Goal: Information Seeking & Learning: Check status

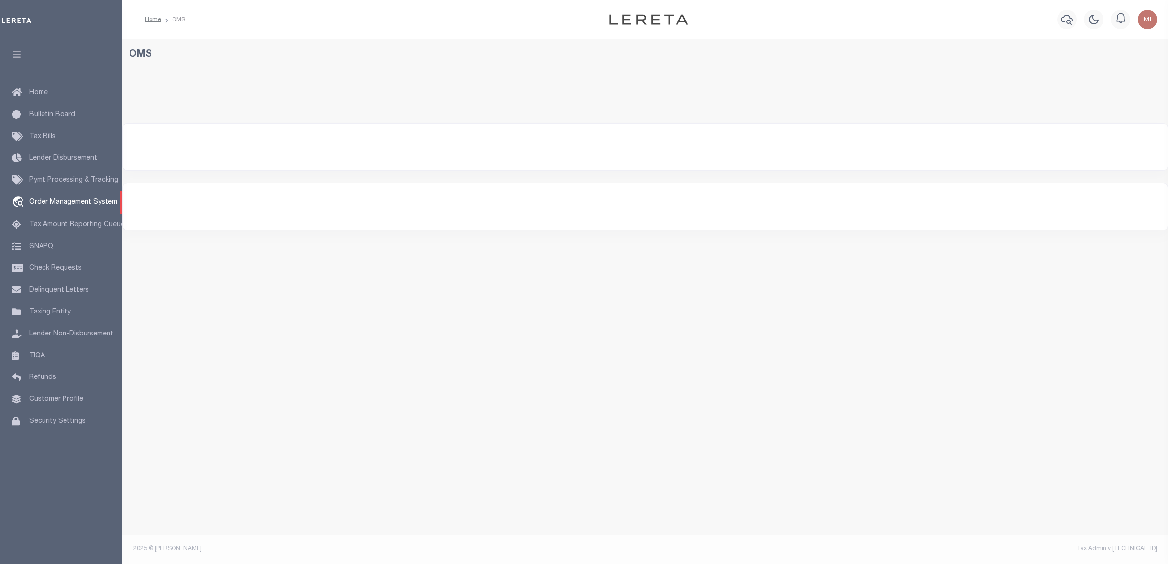
select select "200"
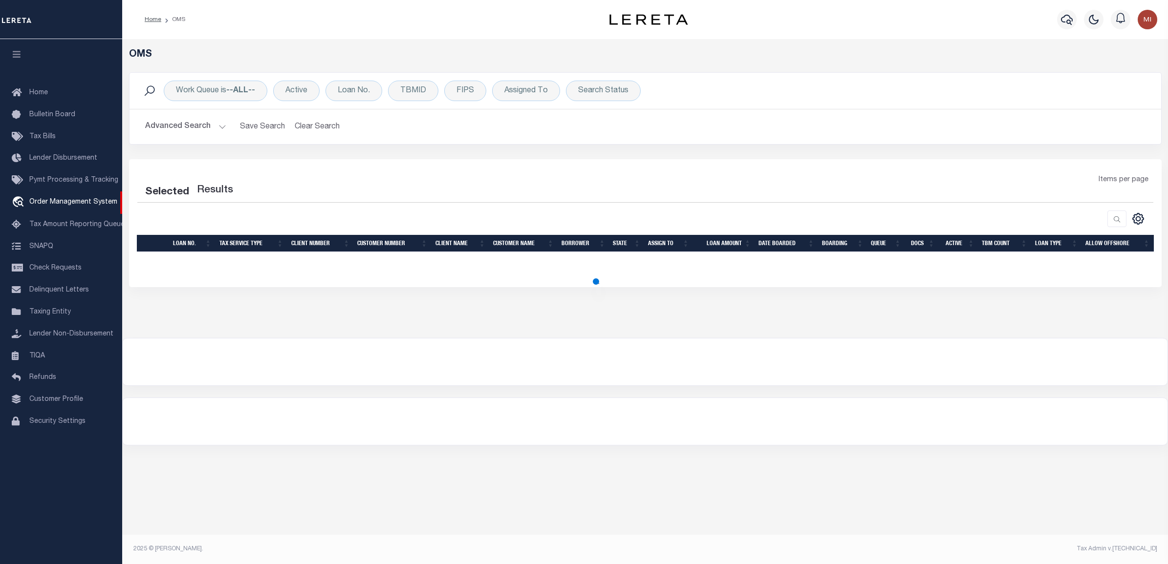
select select "200"
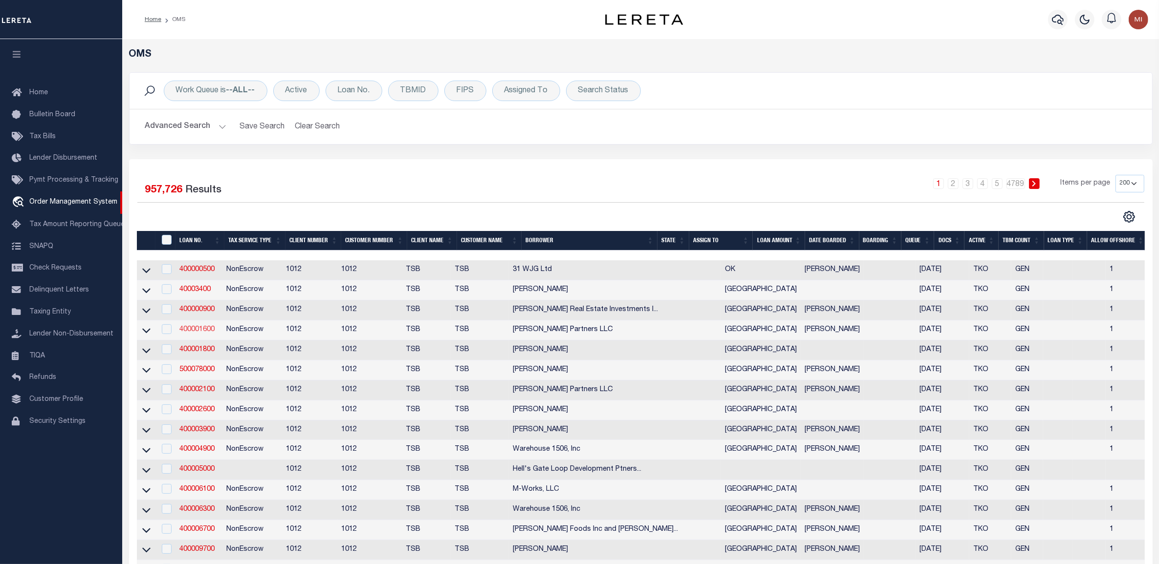
click at [206, 333] on link "400001600" at bounding box center [196, 329] width 35 height 7
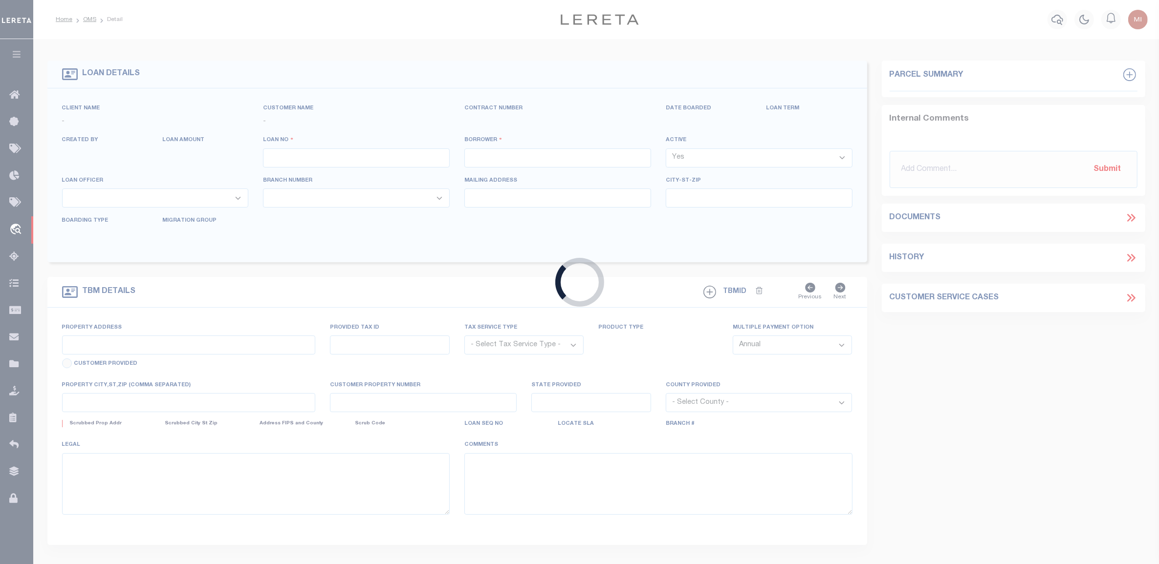
type input "400001600"
type input "[PERSON_NAME] Partners LLC"
select select "False"
select select
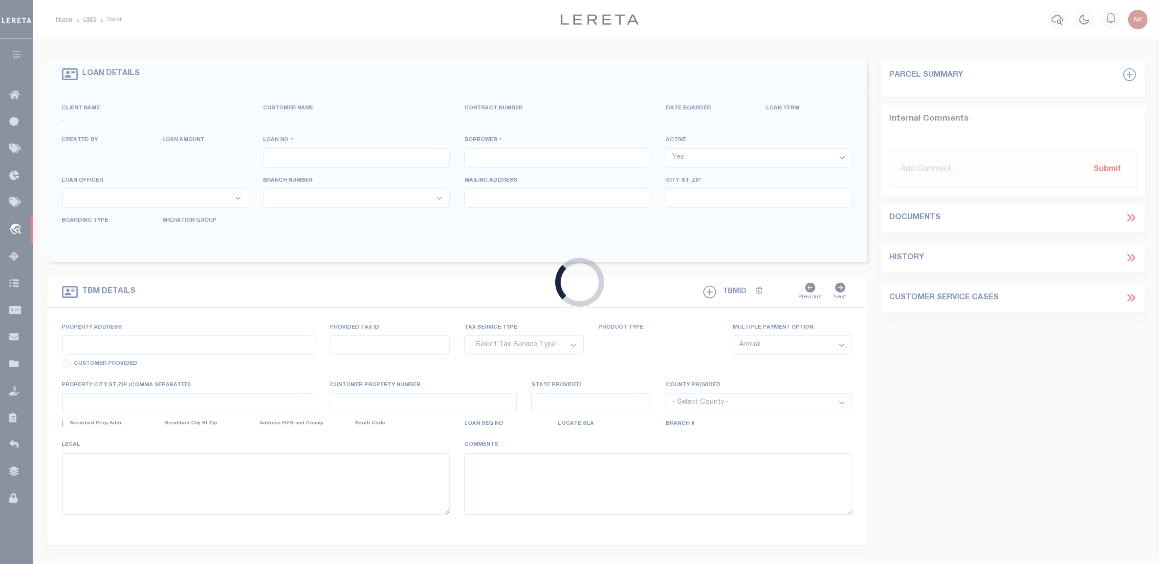
select select "NonEscrow"
type input "[STREET_ADDRESS][PERSON_NAME]"
select select
type input "[GEOGRAPHIC_DATA]"
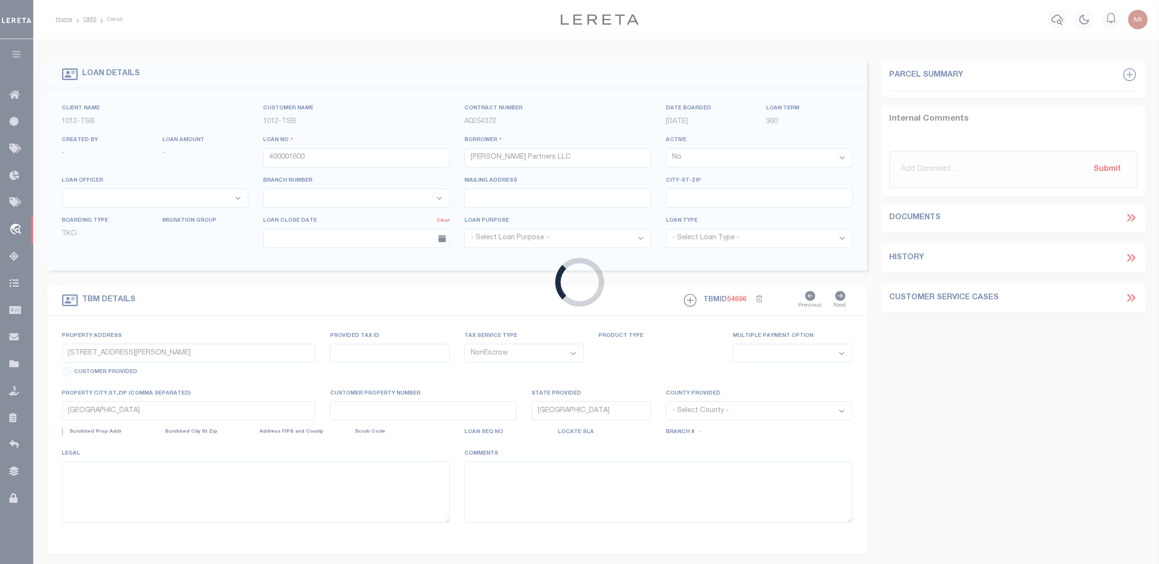
select select "[GEOGRAPHIC_DATA]"
select select "4117"
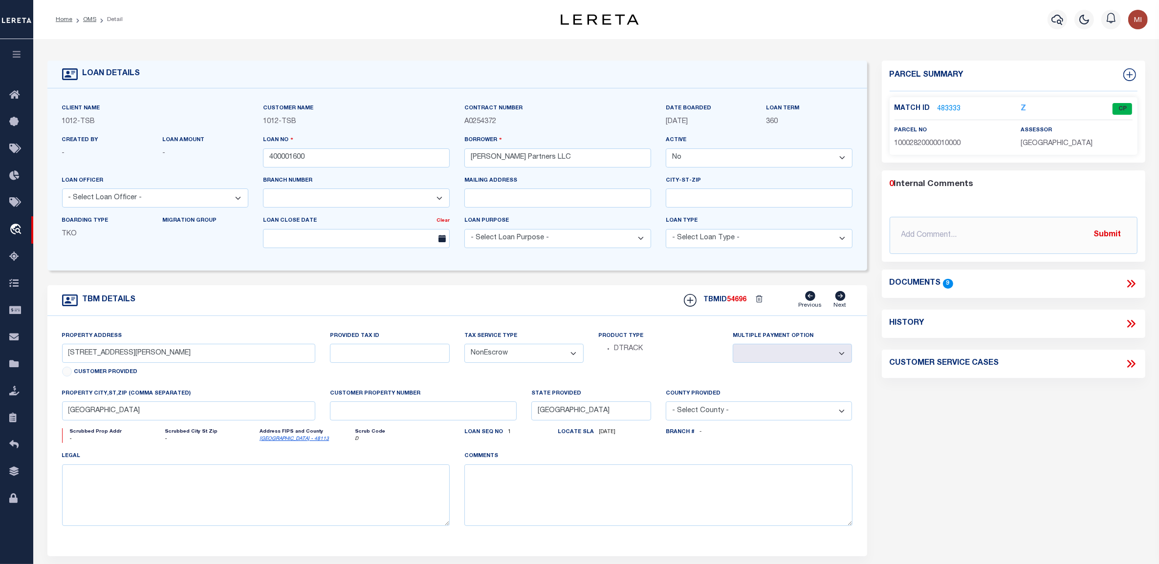
click at [953, 105] on link "483333" at bounding box center [948, 109] width 23 height 10
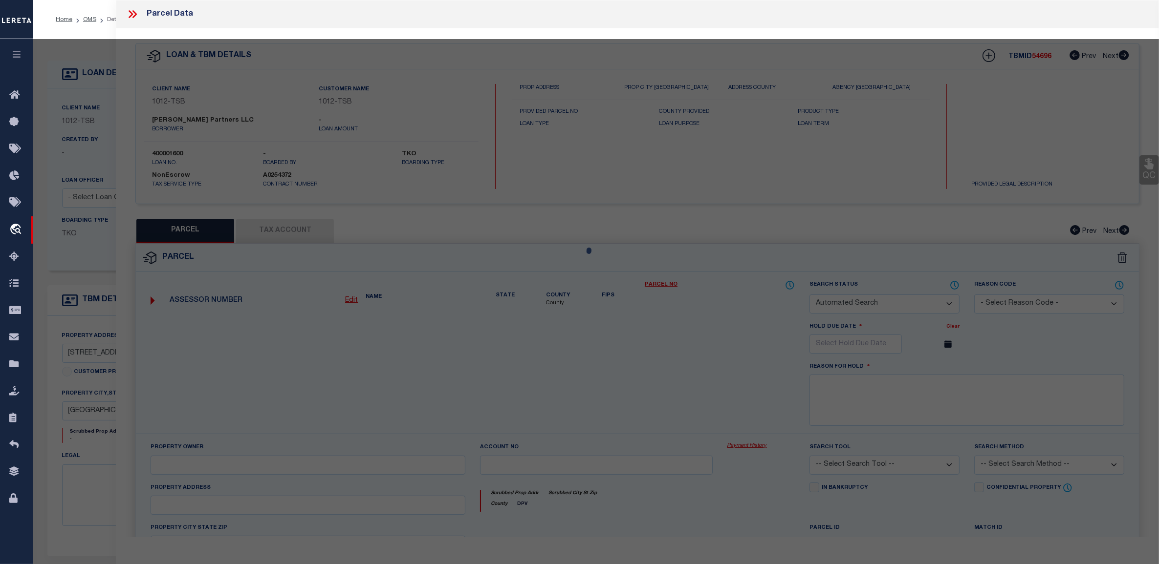
checkbox input "false"
select select "CP"
type input "DOOLEY RD PARTNERS LLC"
type input "10002820000010000"
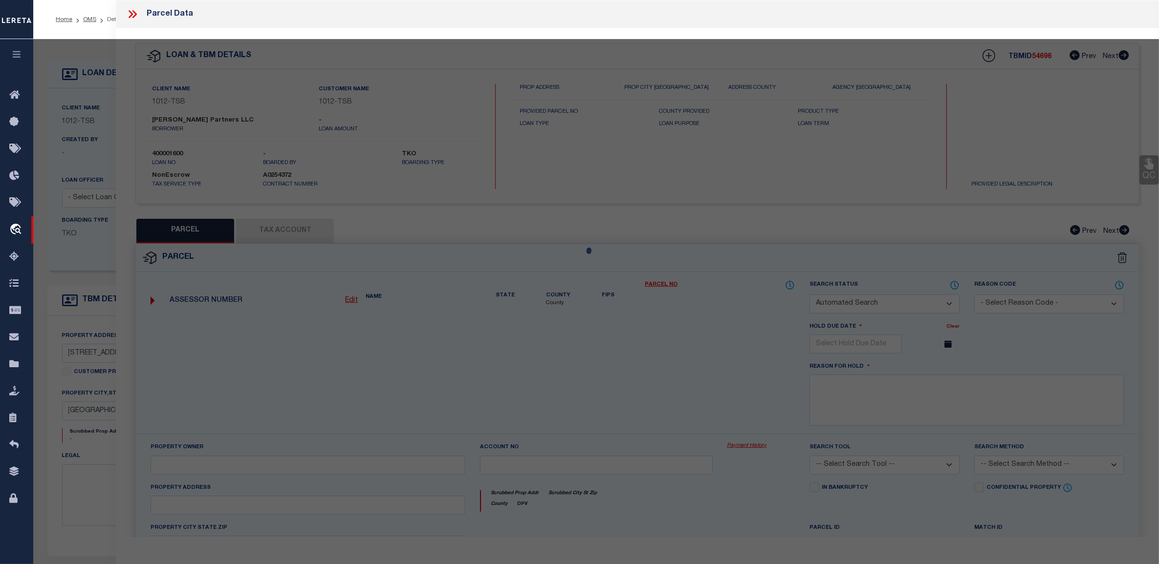
type input "15800 DOOLEY RD"
type textarea "BELTWAY SERVICE CENTER TR 1 ACS 1.1372 VOL2005148/06204 DD07272005 CO-DC 002820…"
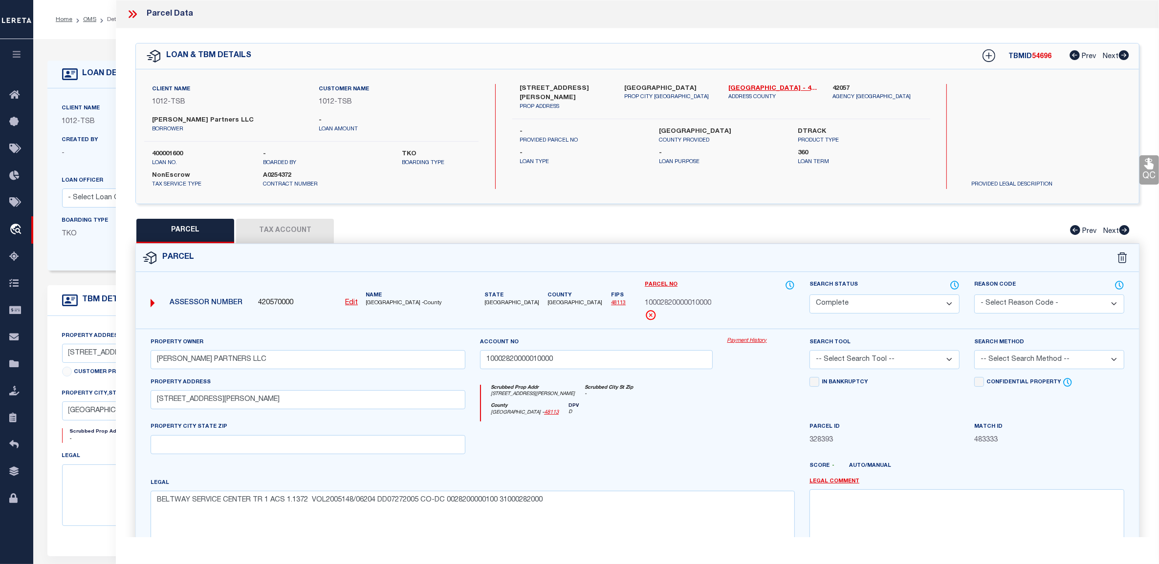
click at [135, 11] on icon at bounding box center [132, 14] width 13 height 13
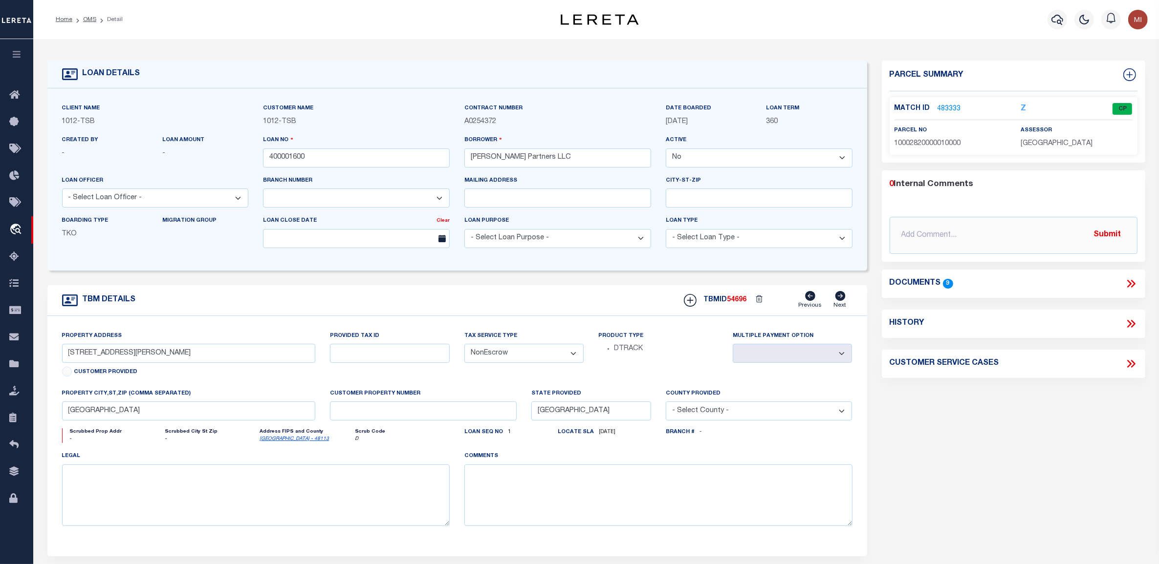
click at [1130, 286] on icon at bounding box center [1130, 284] width 13 height 13
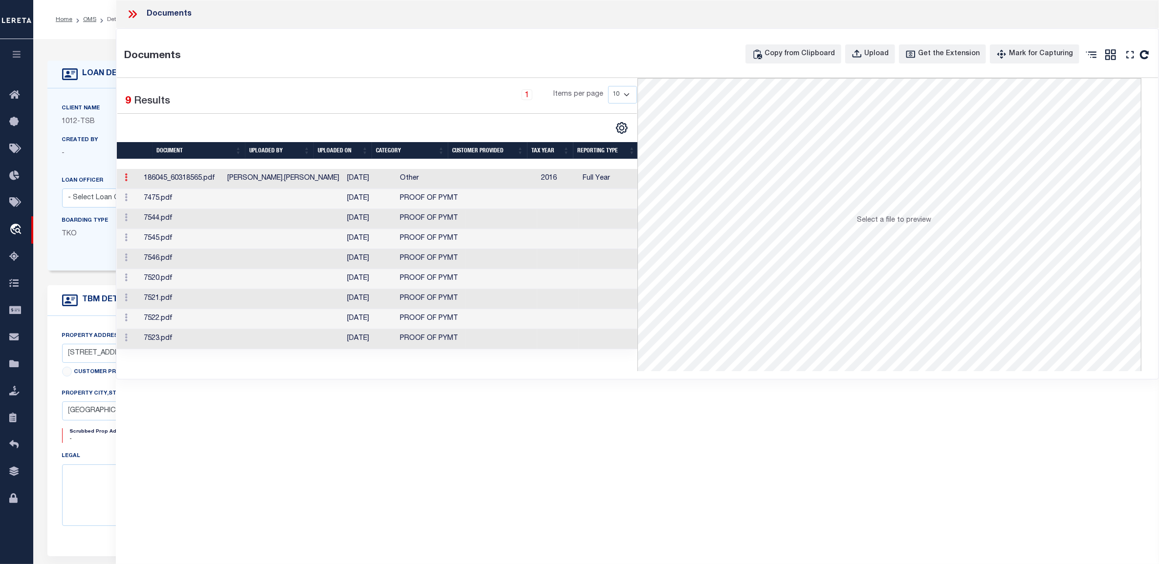
click at [124, 179] on link at bounding box center [126, 179] width 11 height 8
click at [125, 178] on icon at bounding box center [126, 177] width 3 height 8
click at [660, 428] on div "Documents Documents Copy from Clipboard Upload Get the Extension Mark for Captu…" at bounding box center [637, 269] width 1043 height 538
click at [132, 13] on icon at bounding box center [131, 14] width 4 height 8
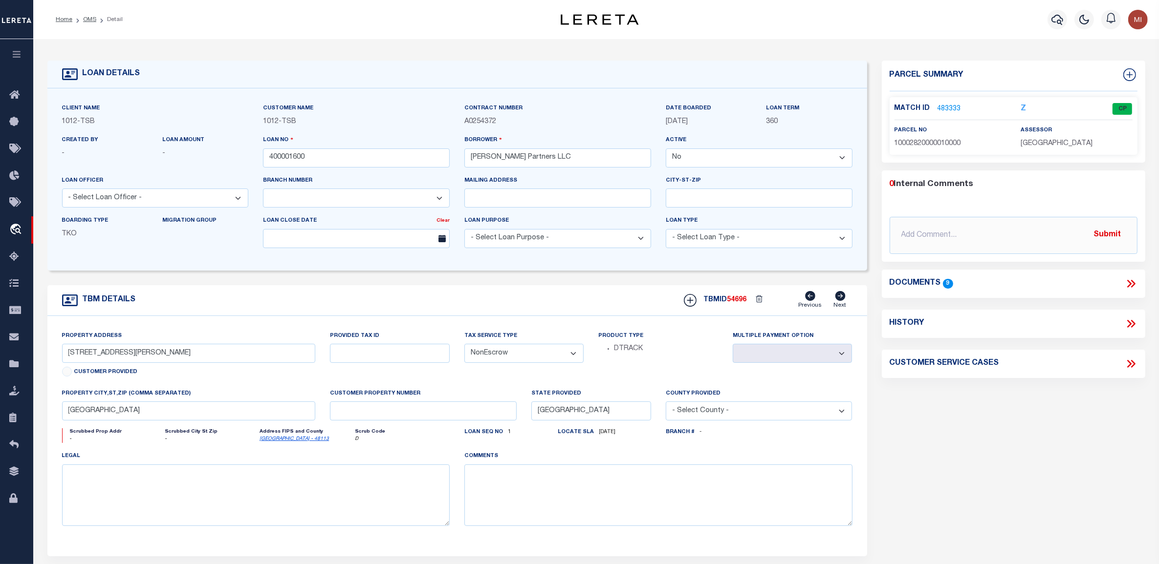
click at [951, 447] on div "Parcel Summary Match ID 483333 Z parcel no 10002820000010000 0 9" at bounding box center [1013, 328] width 278 height 534
click at [11, 57] on icon "button" at bounding box center [16, 54] width 11 height 9
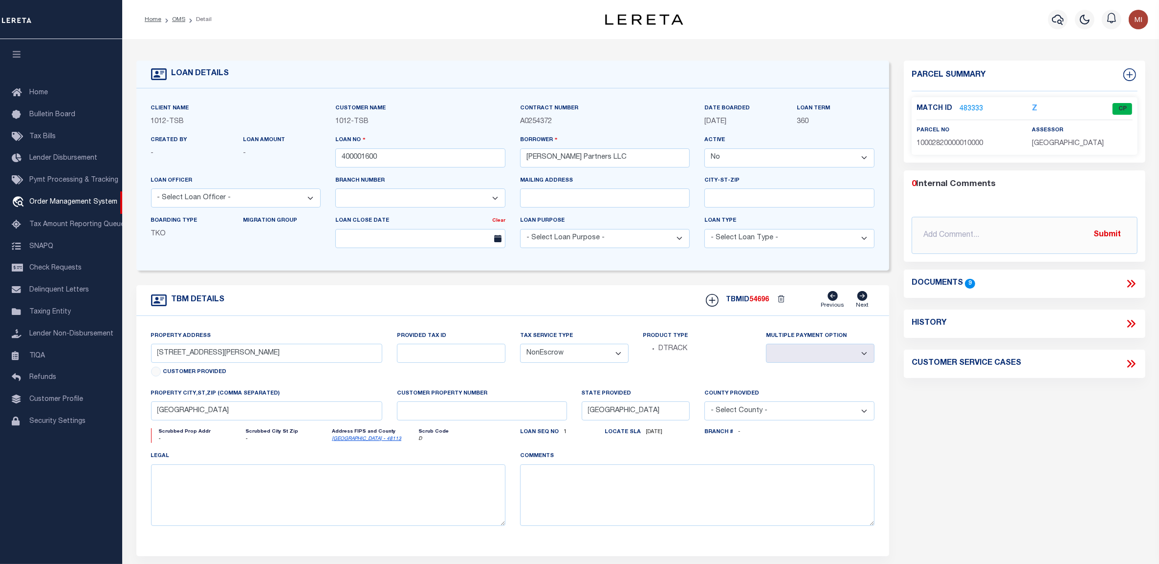
click at [971, 109] on link "483333" at bounding box center [970, 109] width 23 height 10
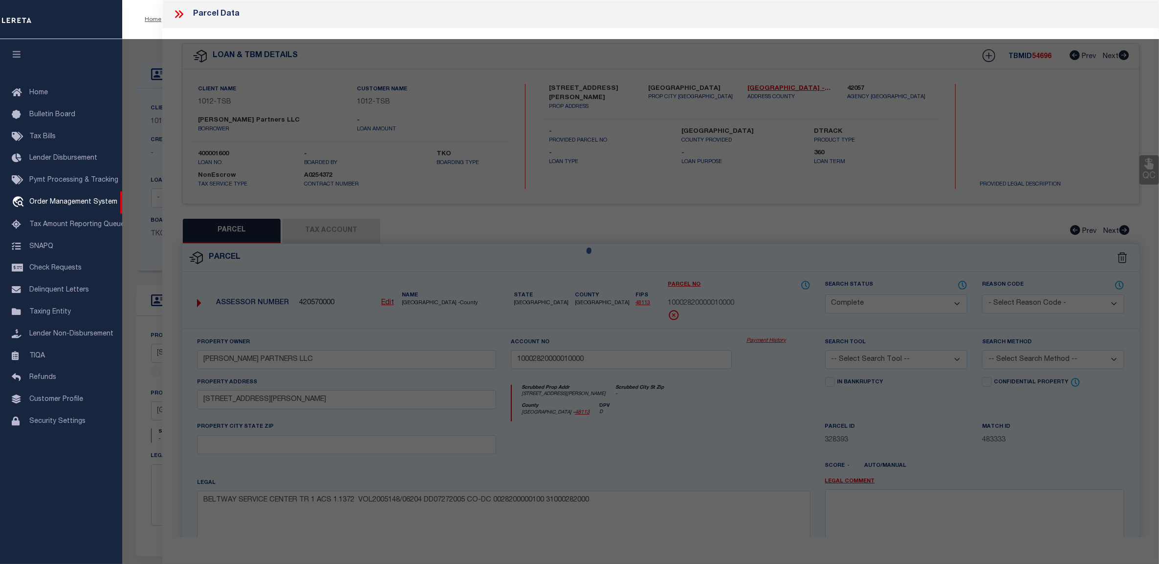
select select "AS"
checkbox input "false"
select select "CP"
type input "DOOLEY RD PARTNERS LLC"
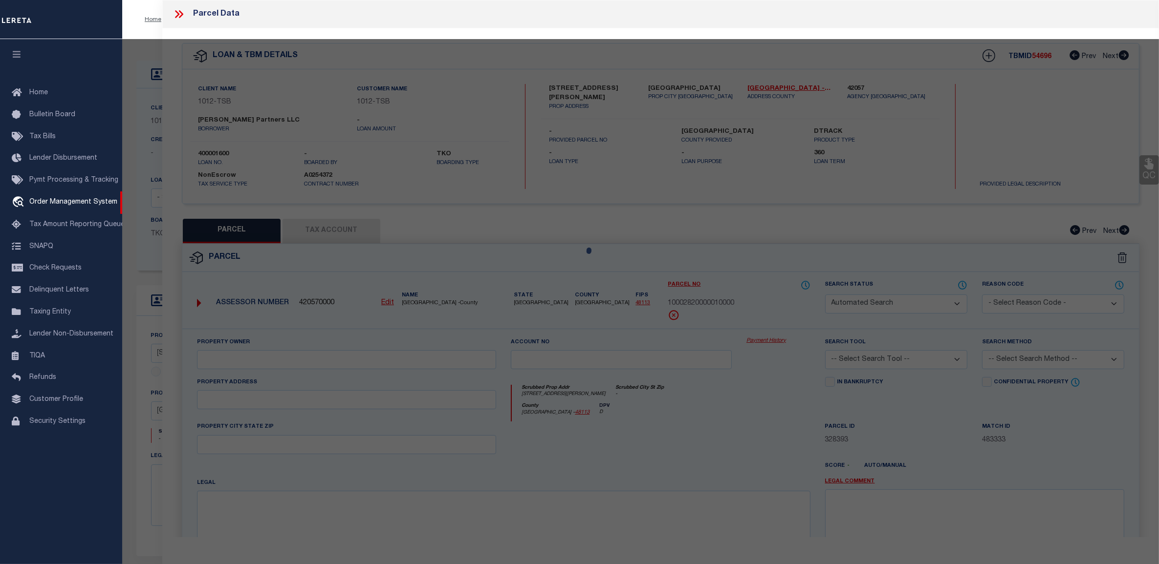
type input "10002820000010000"
type input "15800 DOOLEY RD"
type textarea "BELTWAY SERVICE CENTER TR 1 ACS 1.1372 VOL2005148/06204 DD07272005 CO-DC 002820…"
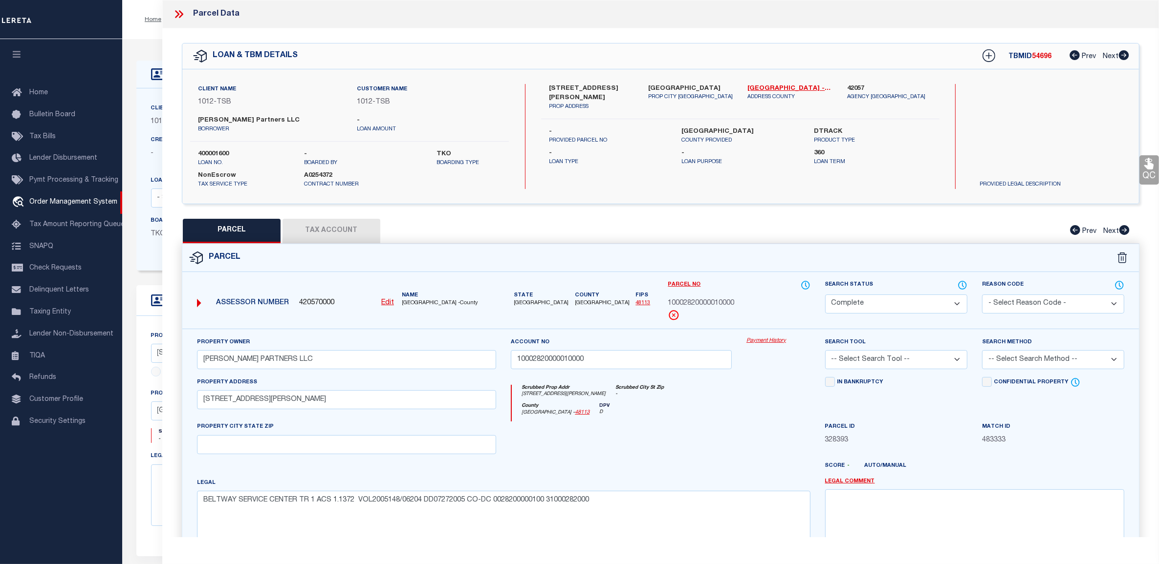
click at [770, 343] on link "Payment History" at bounding box center [778, 341] width 64 height 8
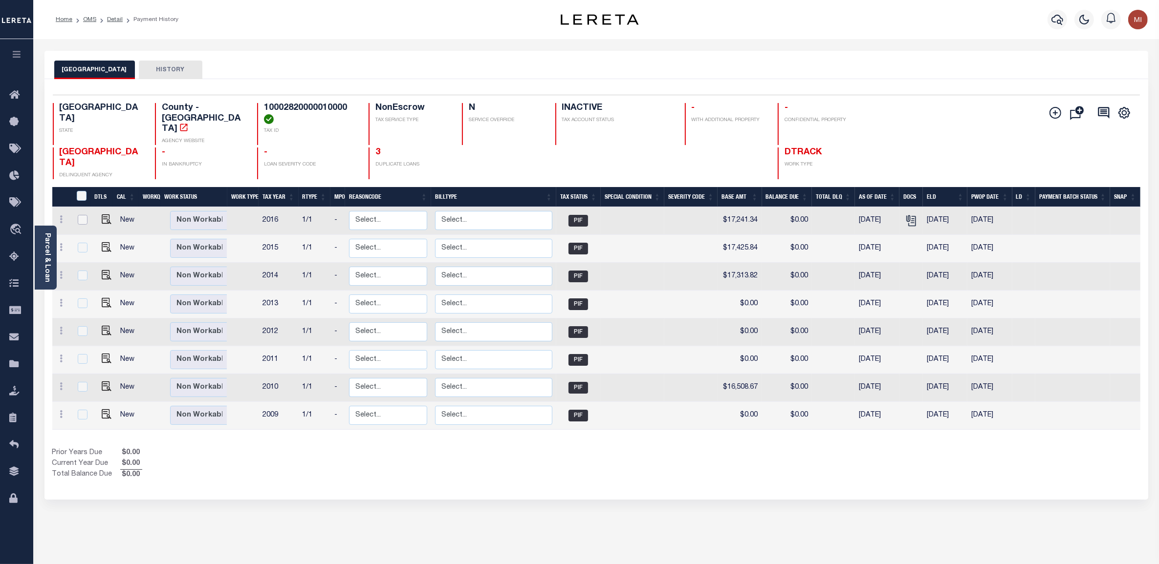
click at [79, 215] on input "checkbox" at bounding box center [83, 220] width 10 height 10
checkbox input "true"
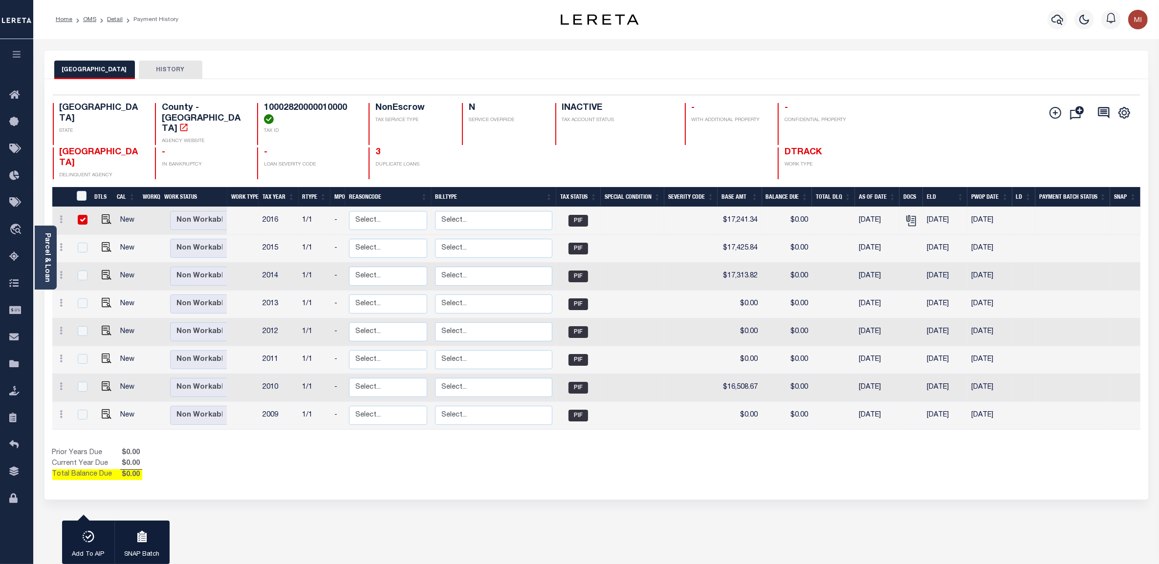
click at [79, 215] on input "checkbox" at bounding box center [83, 220] width 10 height 10
checkbox input "false"
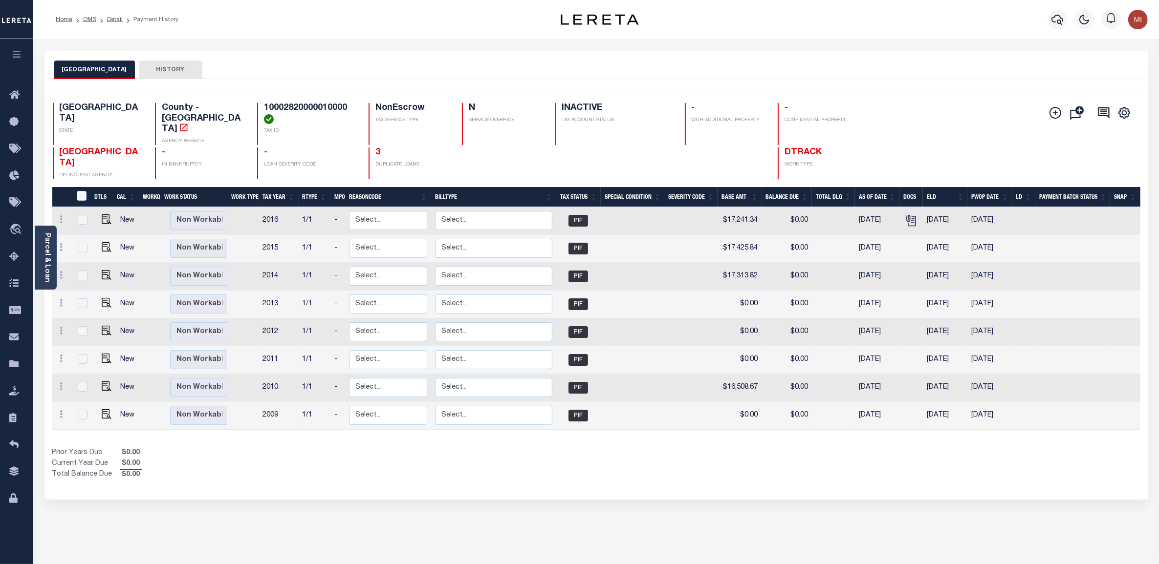
click at [18, 54] on icon "button" at bounding box center [16, 54] width 11 height 9
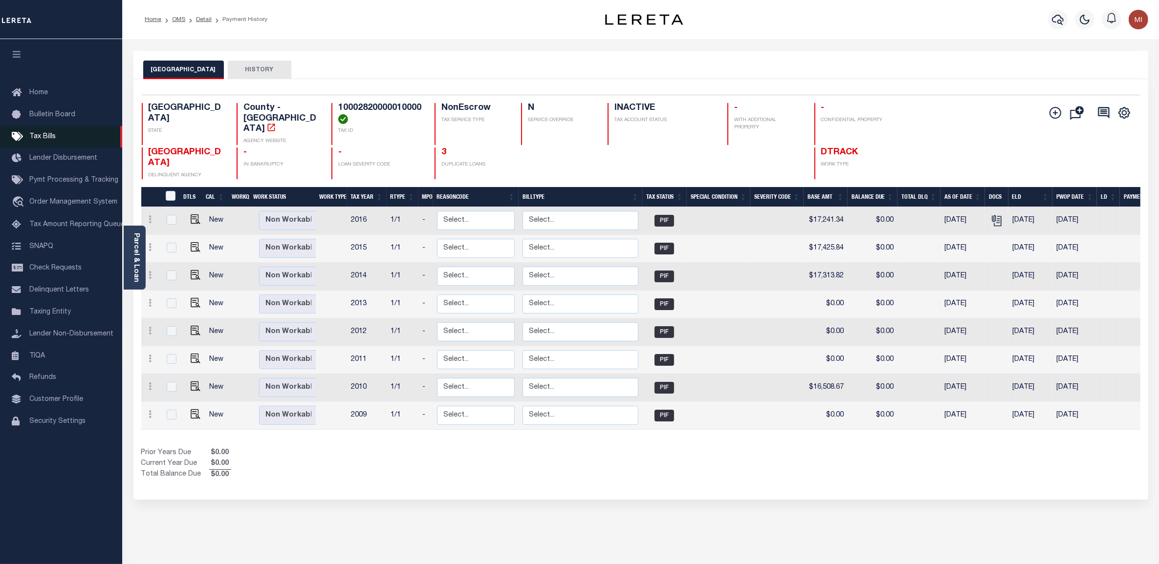
click at [34, 136] on span "Tax Bills" at bounding box center [42, 136] width 26 height 7
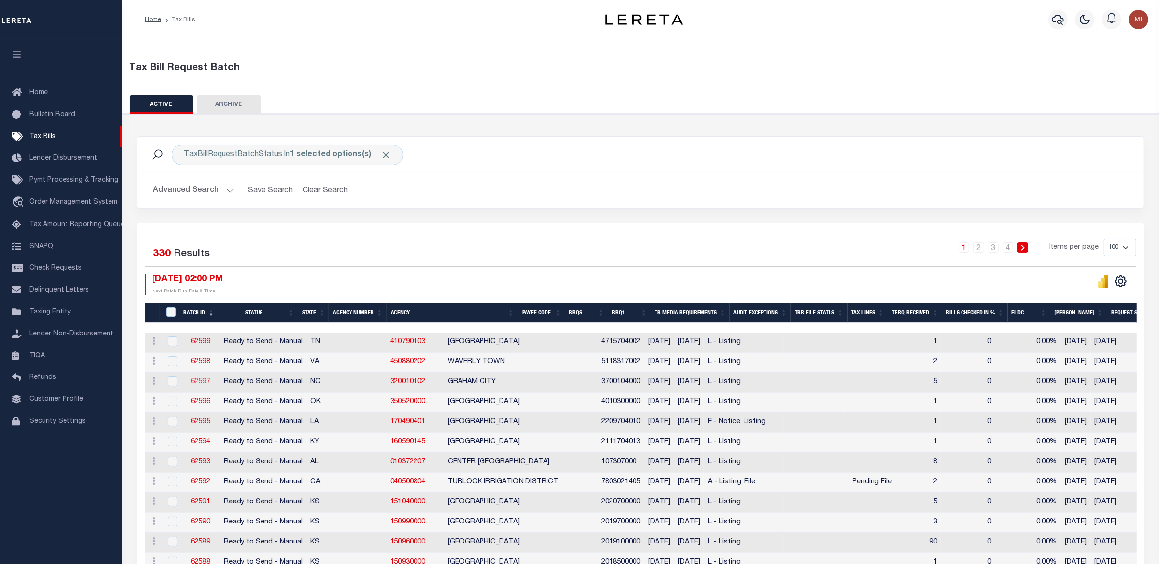
click at [194, 384] on link "62597" at bounding box center [201, 382] width 20 height 7
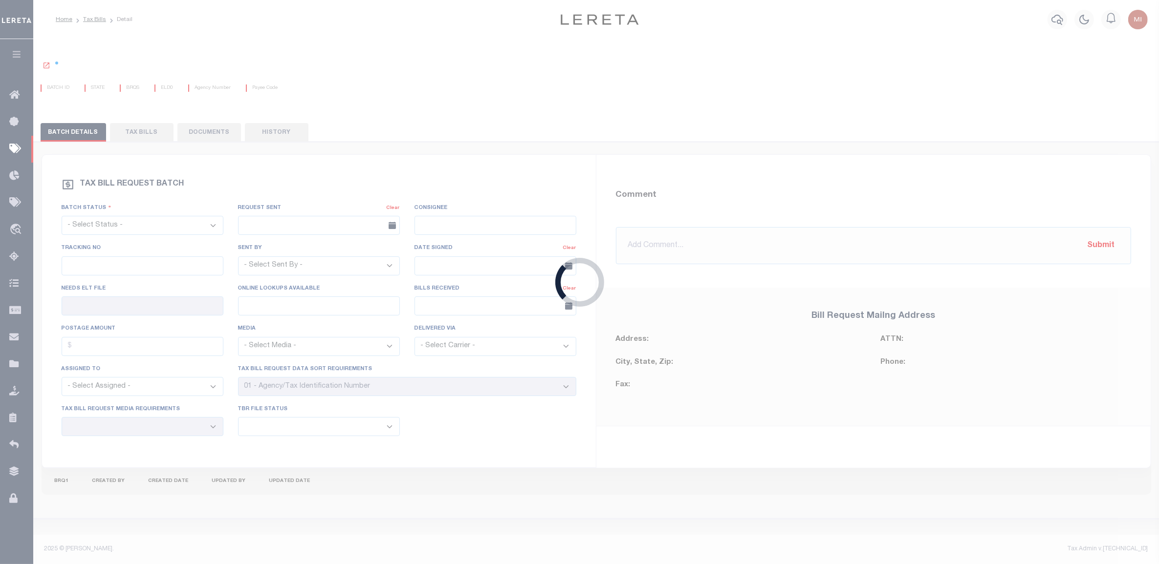
select select "RTS"
type input "No"
select select "20"
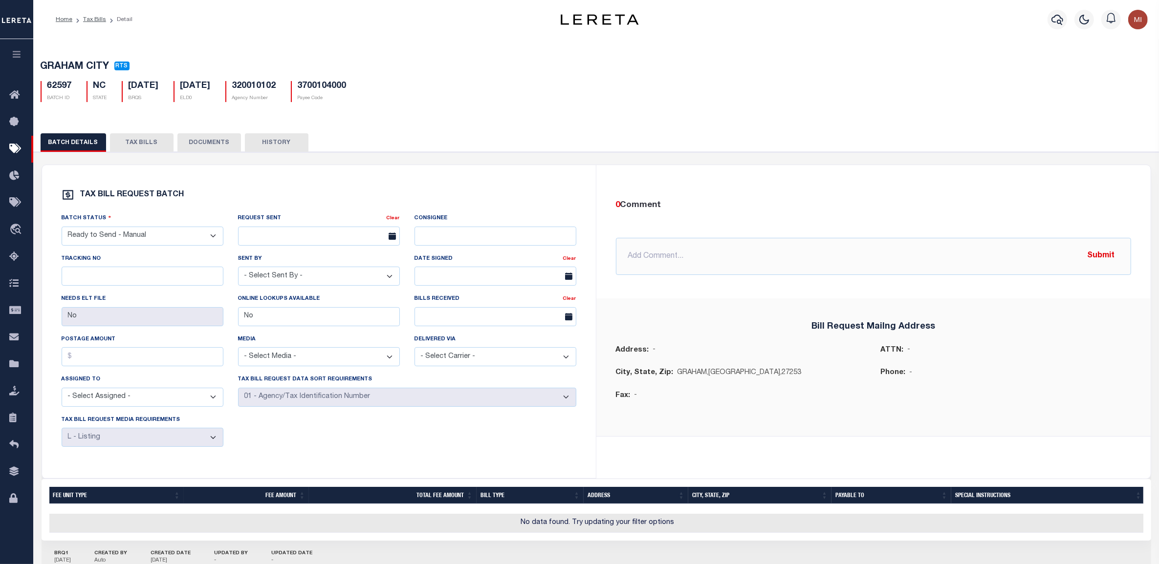
click at [203, 147] on button "DOCUMENTS" at bounding box center [209, 142] width 64 height 19
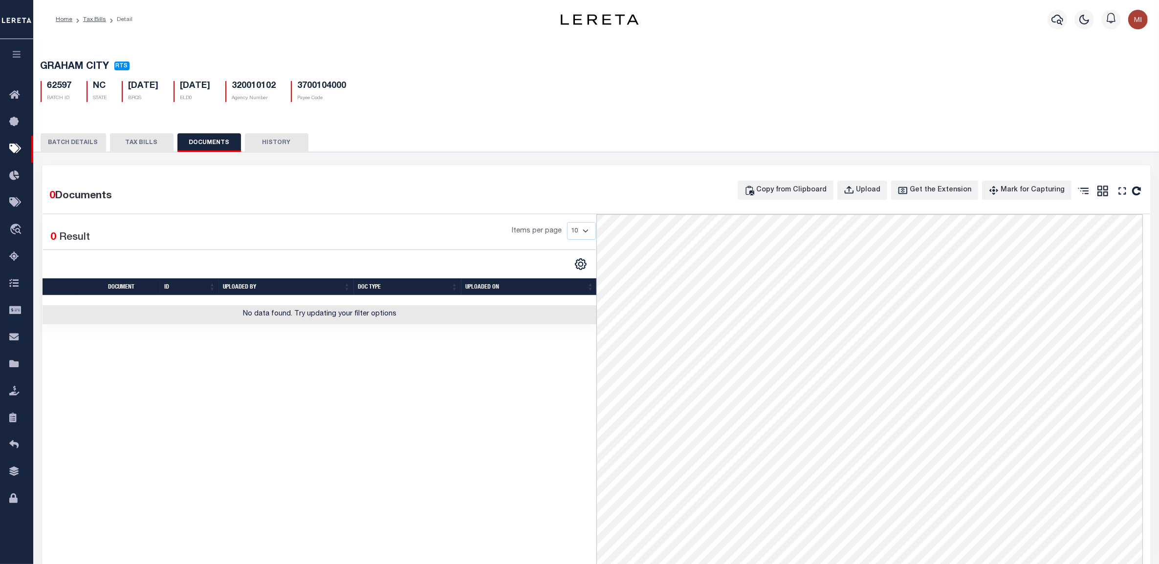
click at [13, 55] on icon "button" at bounding box center [16, 54] width 11 height 9
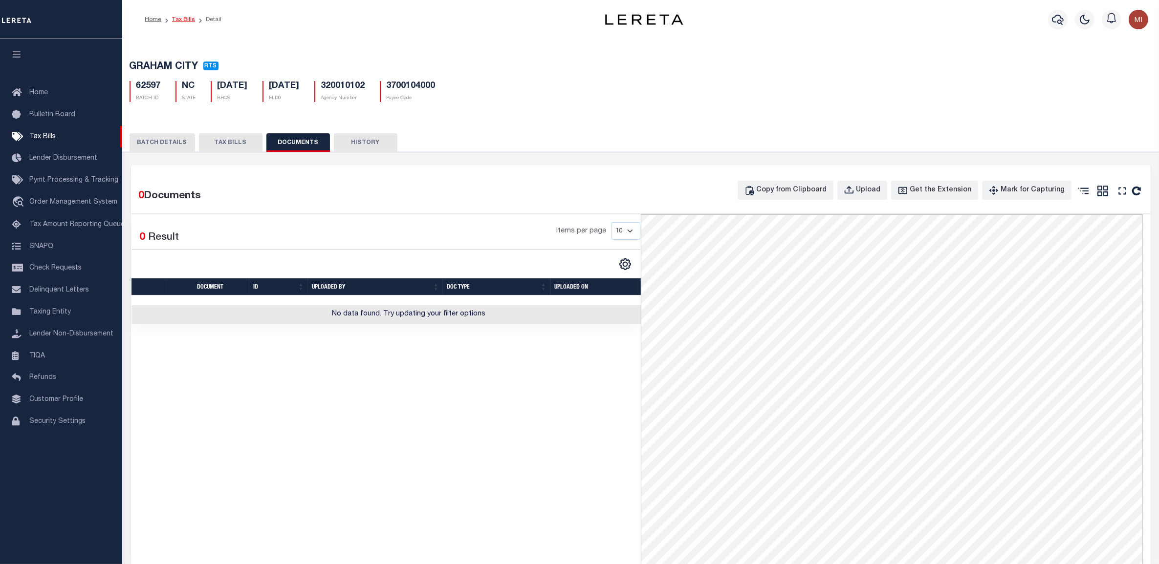
click at [180, 17] on link "Tax Bills" at bounding box center [183, 20] width 23 height 6
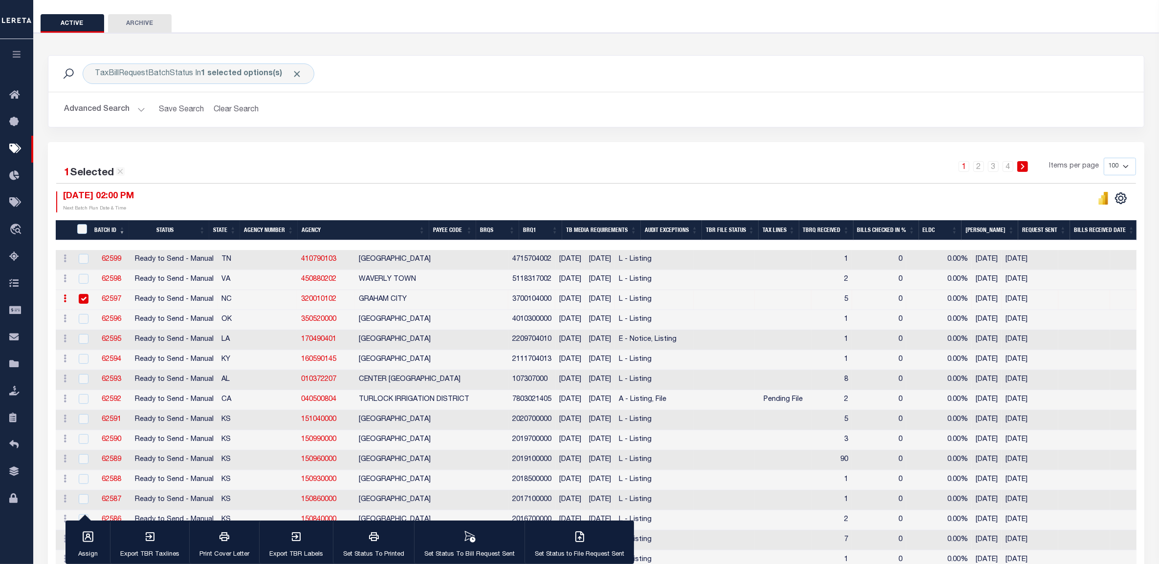
scroll to position [122, 0]
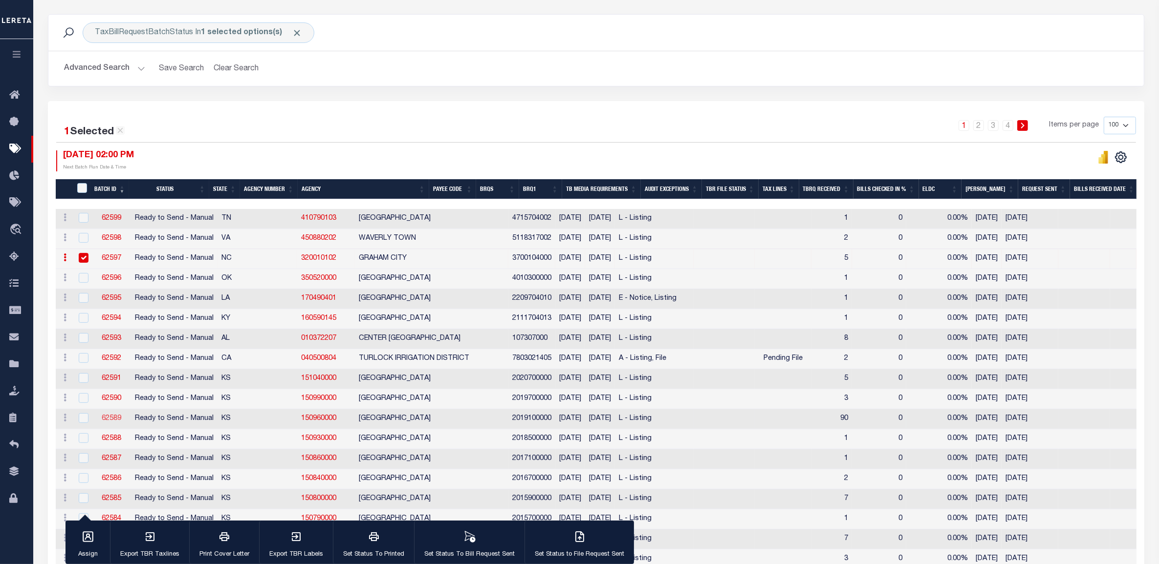
click at [104, 421] on link "62589" at bounding box center [112, 418] width 20 height 7
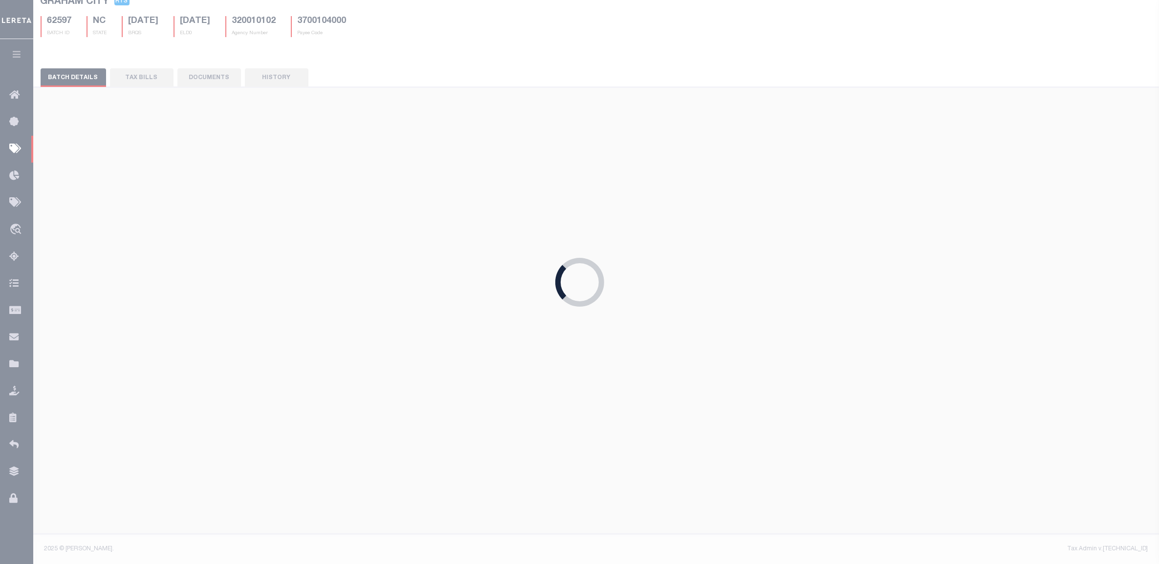
type input "Yes"
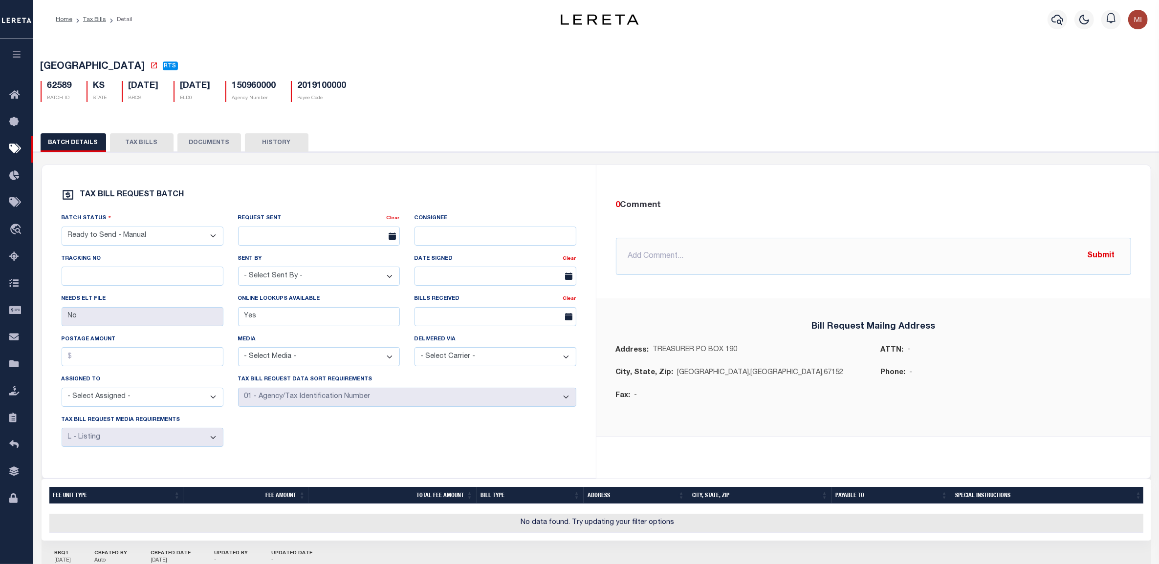
click at [208, 138] on button "DOCUMENTS" at bounding box center [209, 142] width 64 height 19
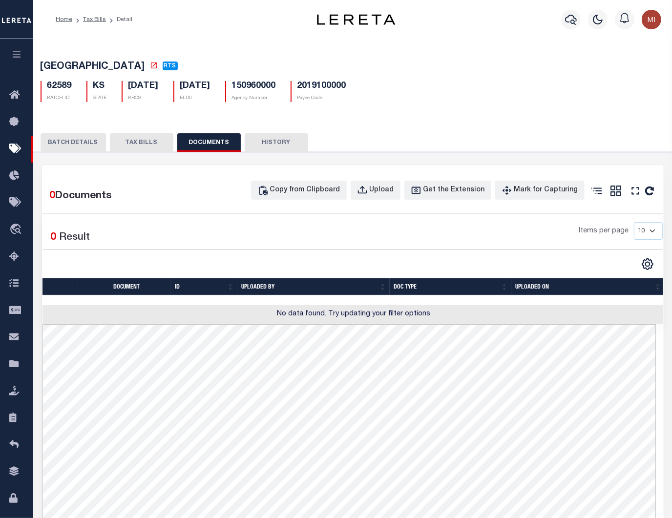
click at [17, 50] on icon "button" at bounding box center [16, 54] width 11 height 9
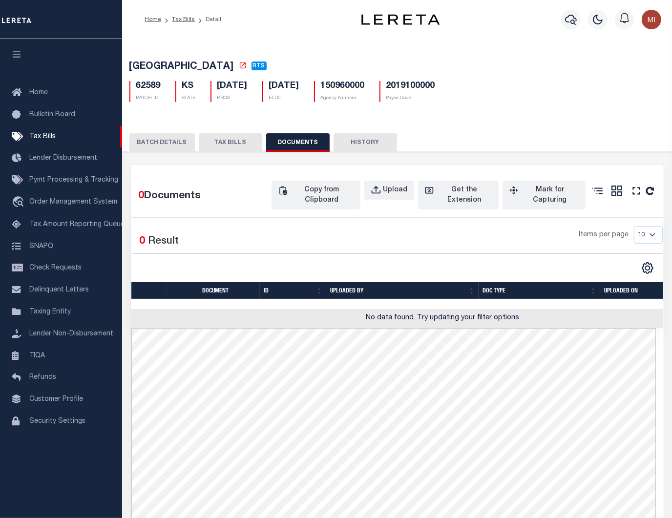
click at [233, 147] on button "TAX BILLS" at bounding box center [231, 142] width 64 height 19
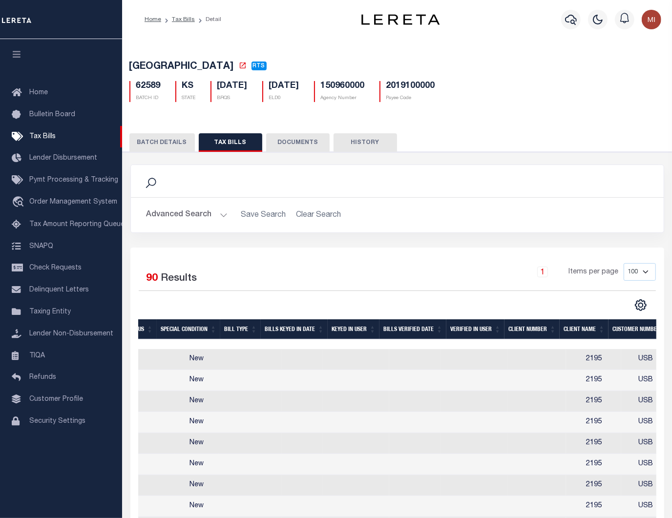
scroll to position [0, 881]
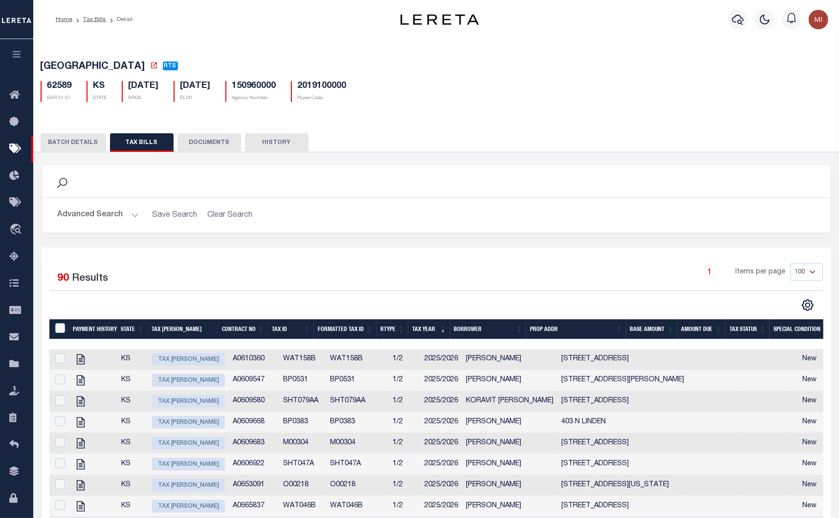
click at [13, 54] on icon "button" at bounding box center [16, 54] width 11 height 9
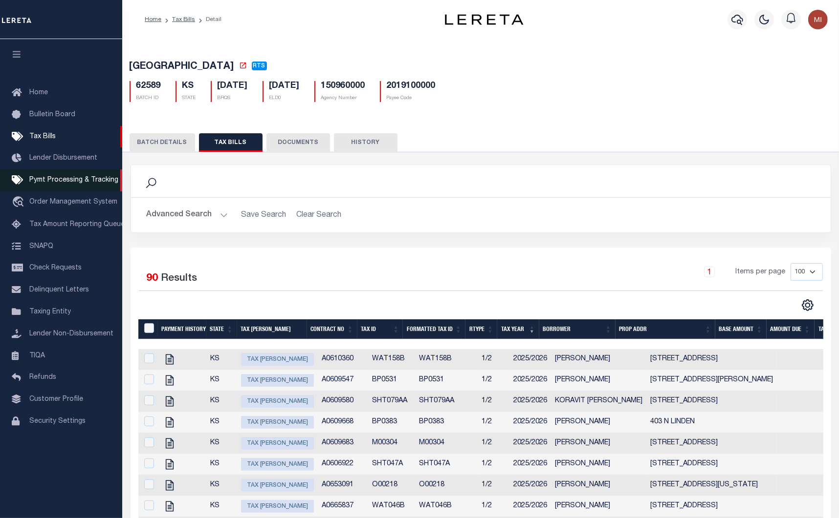
click at [63, 184] on span "Pymt Processing & Tracking" at bounding box center [73, 180] width 89 height 7
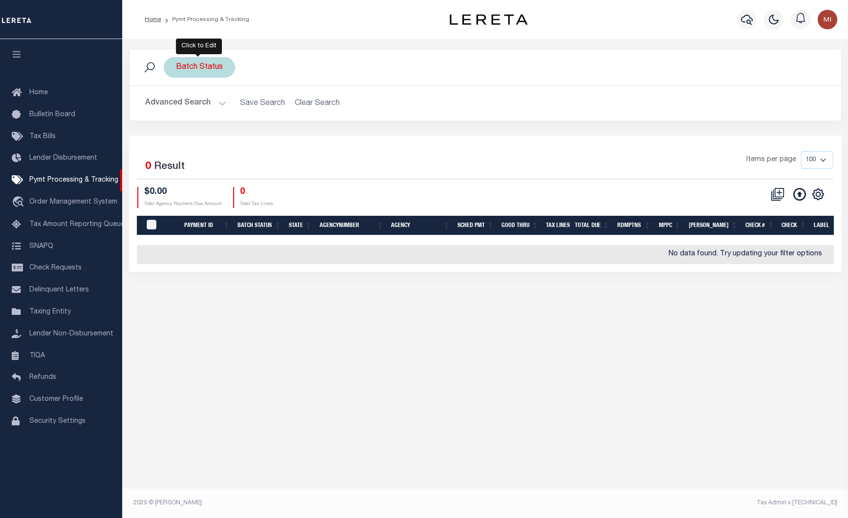
click at [200, 65] on div "Batch Status" at bounding box center [199, 67] width 71 height 21
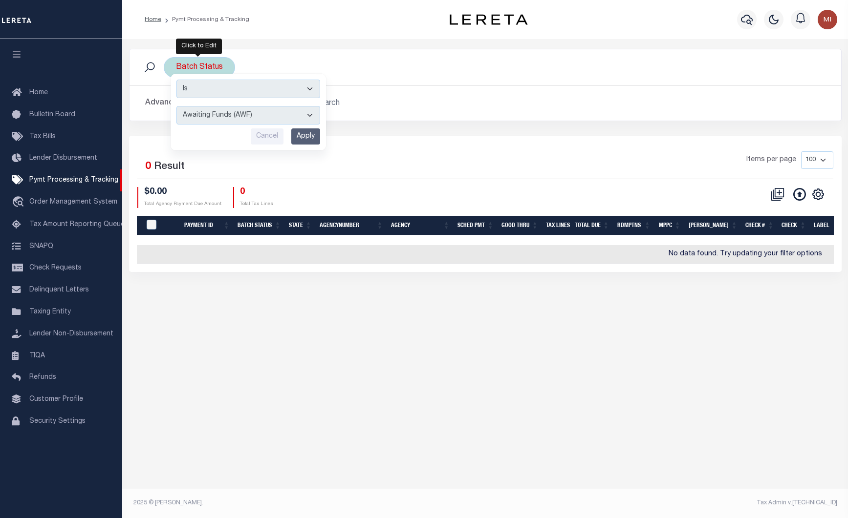
click at [264, 89] on select "Is Contains" at bounding box center [248, 89] width 144 height 19
click at [276, 115] on select "Awaiting Funds (AWF) Cleared and Complete (CAC) New Check Needed (NCN) Payment …" at bounding box center [248, 115] width 144 height 19
click at [541, 151] on div "Selected 0 Result Items per page 100 200 500 1000 $0.00 0" at bounding box center [485, 204] width 713 height 136
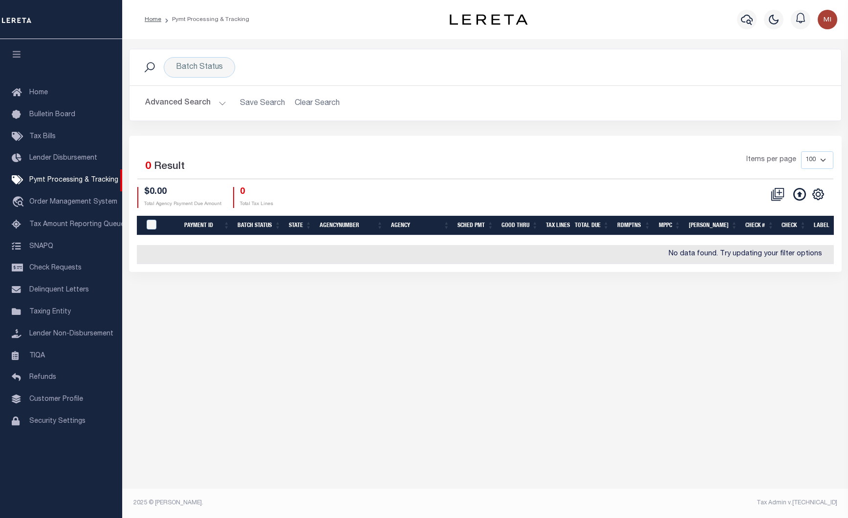
click at [303, 96] on h2 "Advanced Search Save Search Clear Search PayeeSearchTable_dynamictable_____Defa…" at bounding box center [485, 103] width 696 height 19
click at [306, 105] on h2 "Advanced Search Save Search Clear Search PayeeSearchTable_dynamictable_____Defa…" at bounding box center [485, 103] width 696 height 19
click at [45, 140] on span "Tax Bills" at bounding box center [42, 136] width 26 height 7
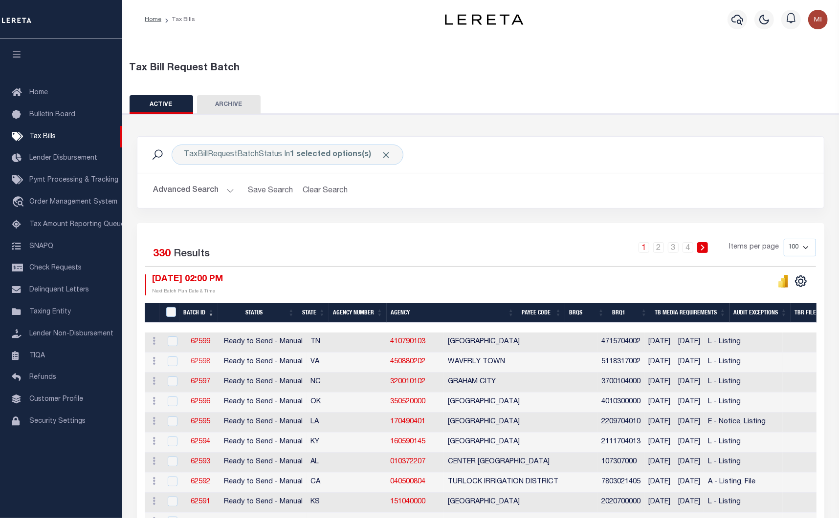
click at [200, 362] on link "62598" at bounding box center [201, 362] width 20 height 7
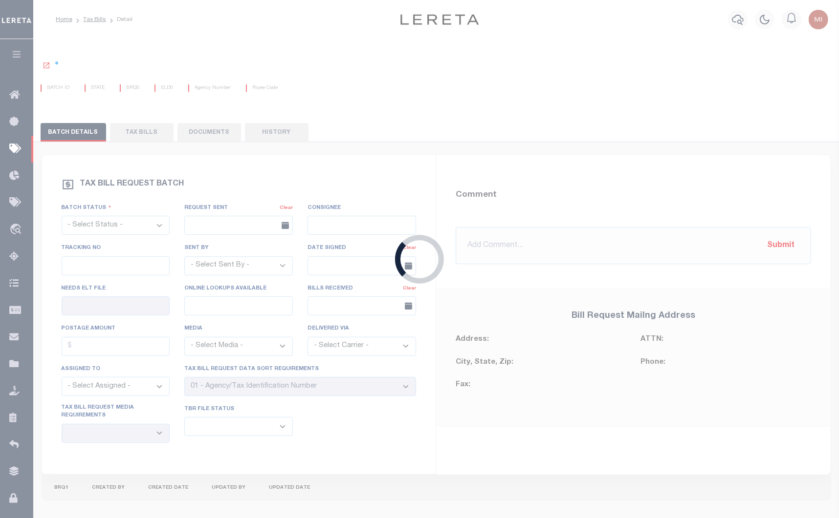
select select "RTS"
type input "No"
select select "29"
select select "20"
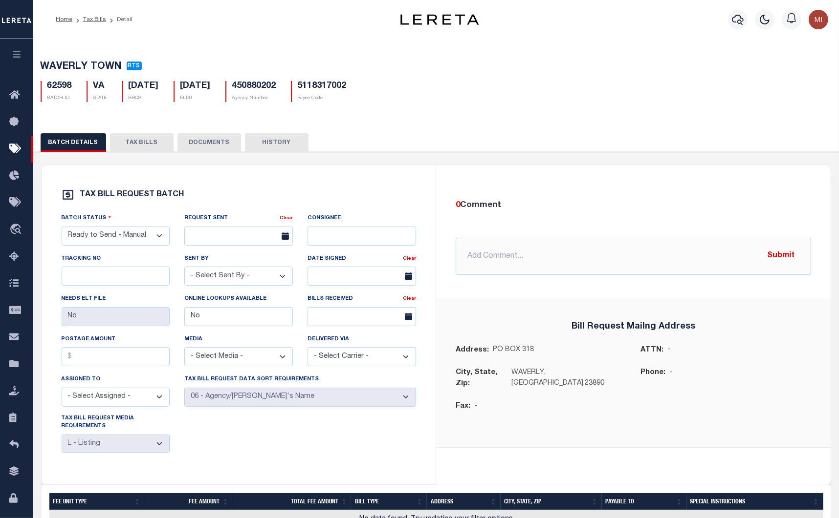
click at [17, 59] on icon "button" at bounding box center [16, 54] width 11 height 9
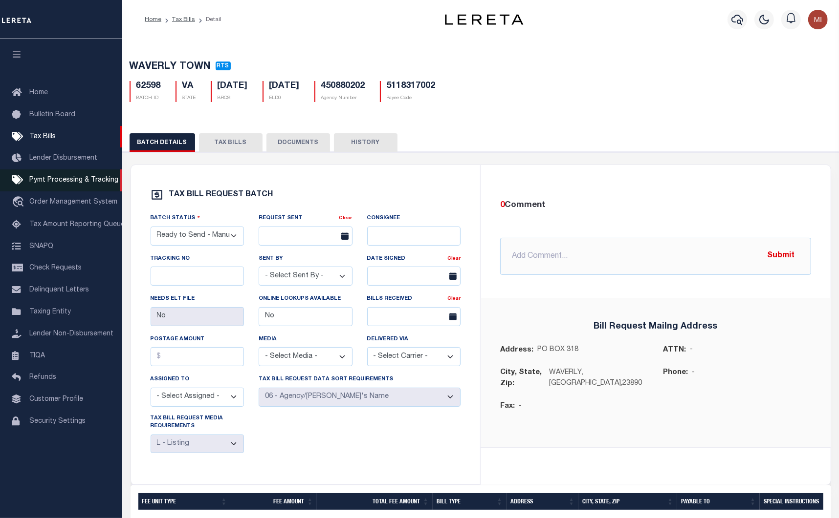
click at [57, 179] on span "Pymt Processing & Tracking" at bounding box center [73, 180] width 89 height 7
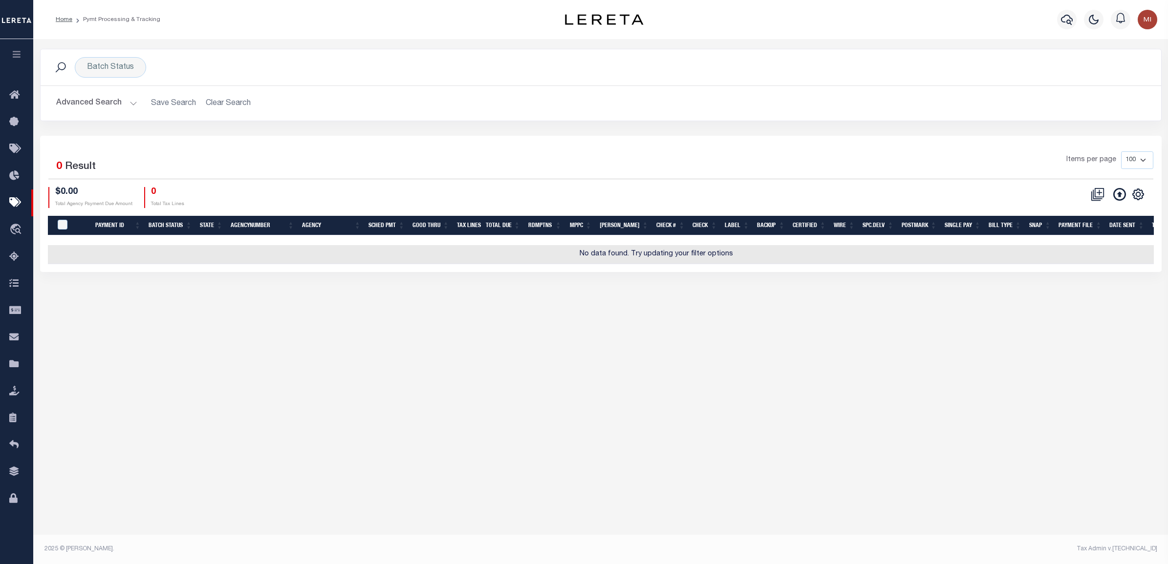
click at [21, 55] on icon "button" at bounding box center [16, 54] width 11 height 9
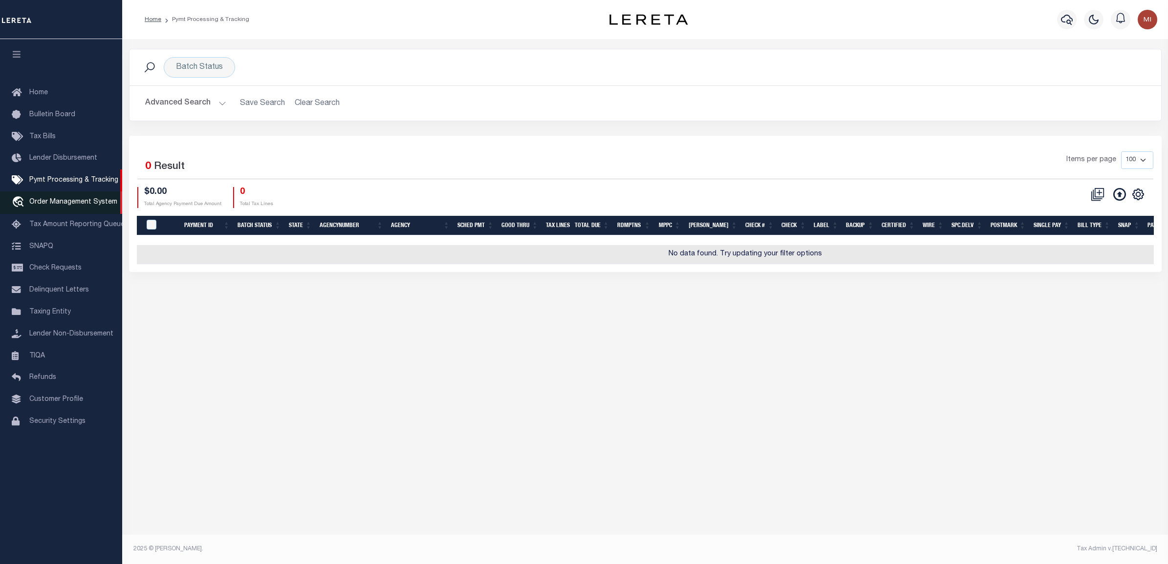
click at [39, 199] on link "travel_explore Order Management System" at bounding box center [61, 203] width 122 height 22
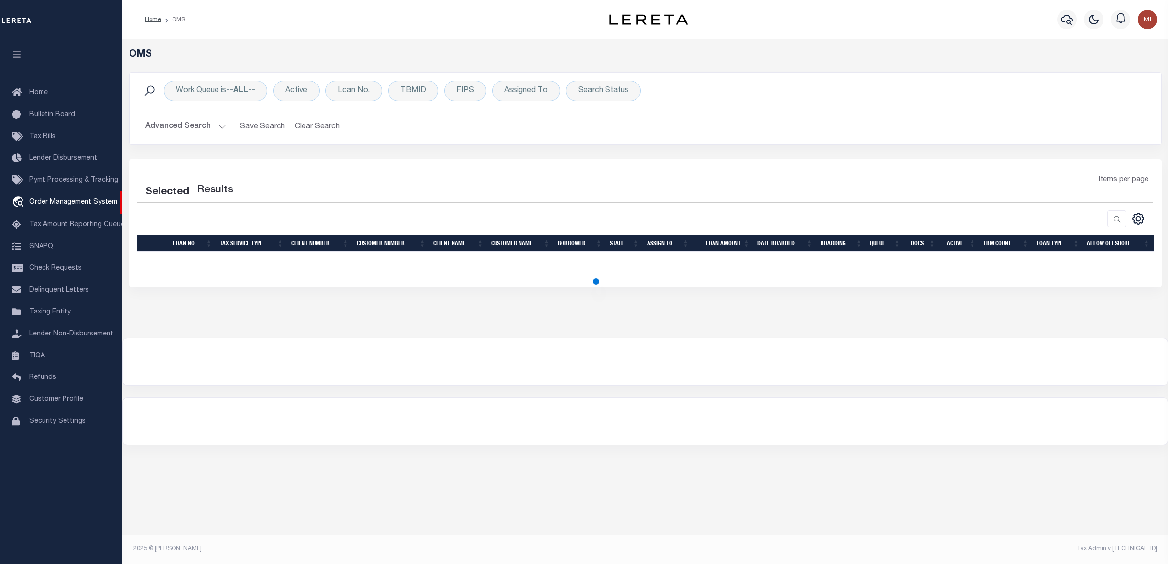
select select "200"
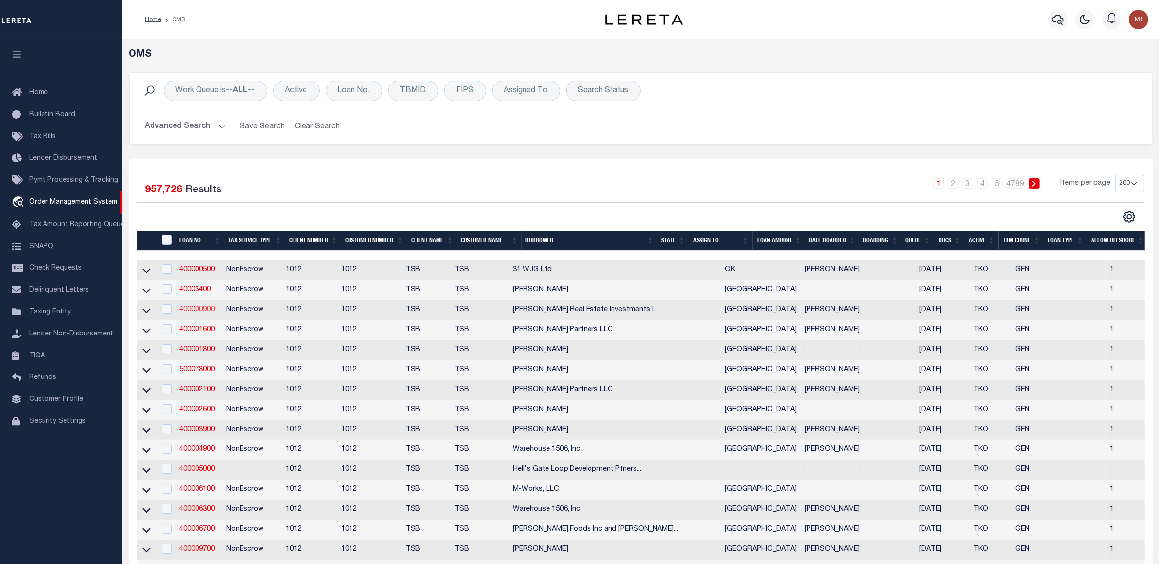
click at [201, 313] on link "400000900" at bounding box center [196, 309] width 35 height 7
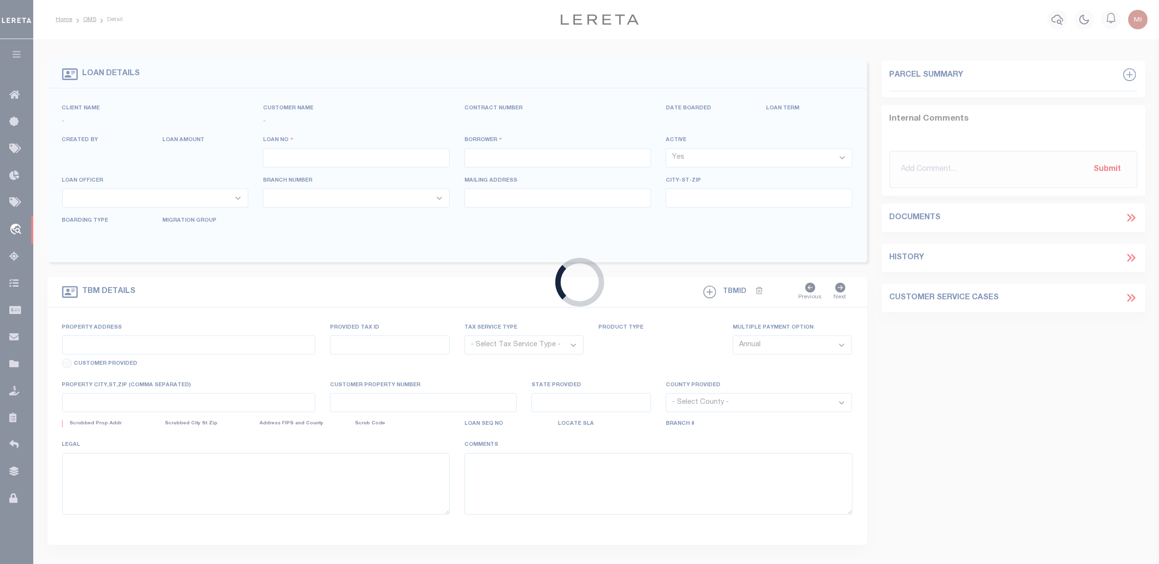
type input "400000900"
type input "[PERSON_NAME] Real Estate Investments Inc"
select select "False"
select select
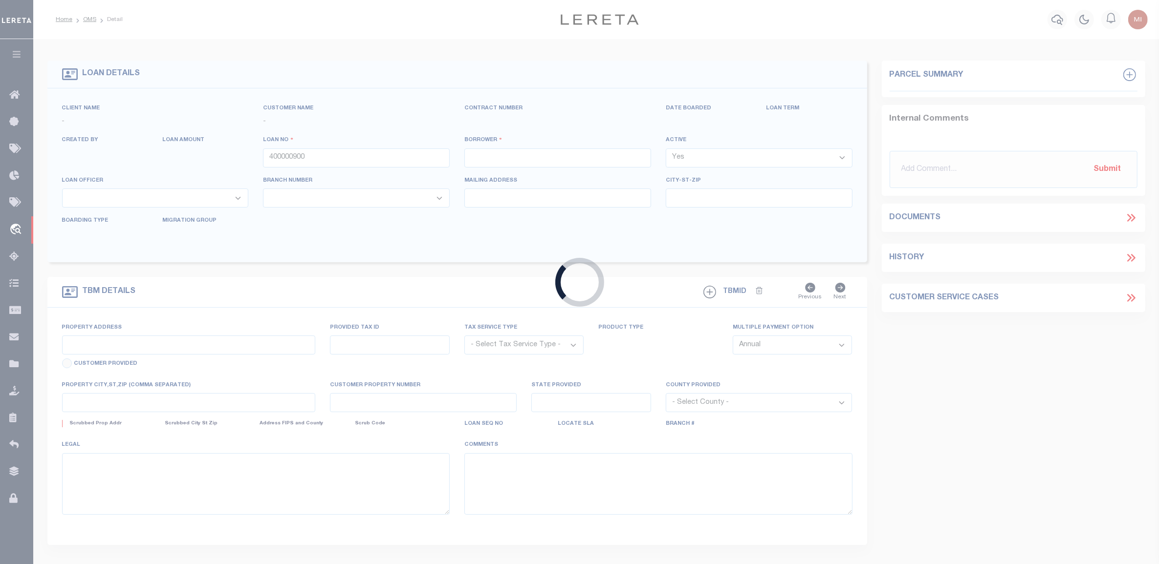
select select "NonEscrow"
type input "1025 [PERSON_NAME]"
select select
type input "[GEOGRAPHIC_DATA]"
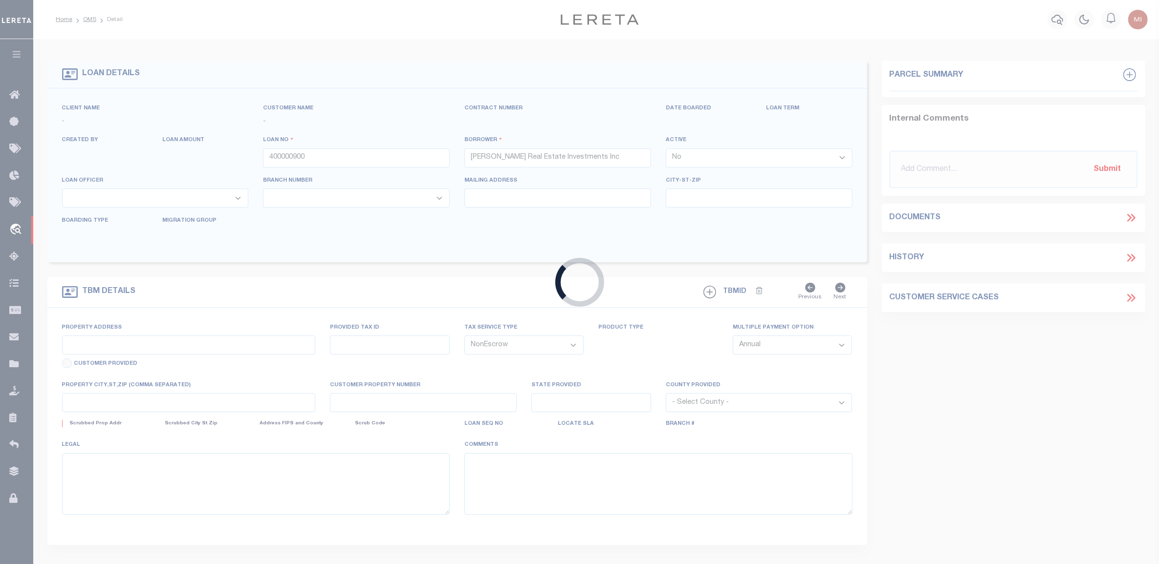
select select "[GEOGRAPHIC_DATA]"
select select "4117"
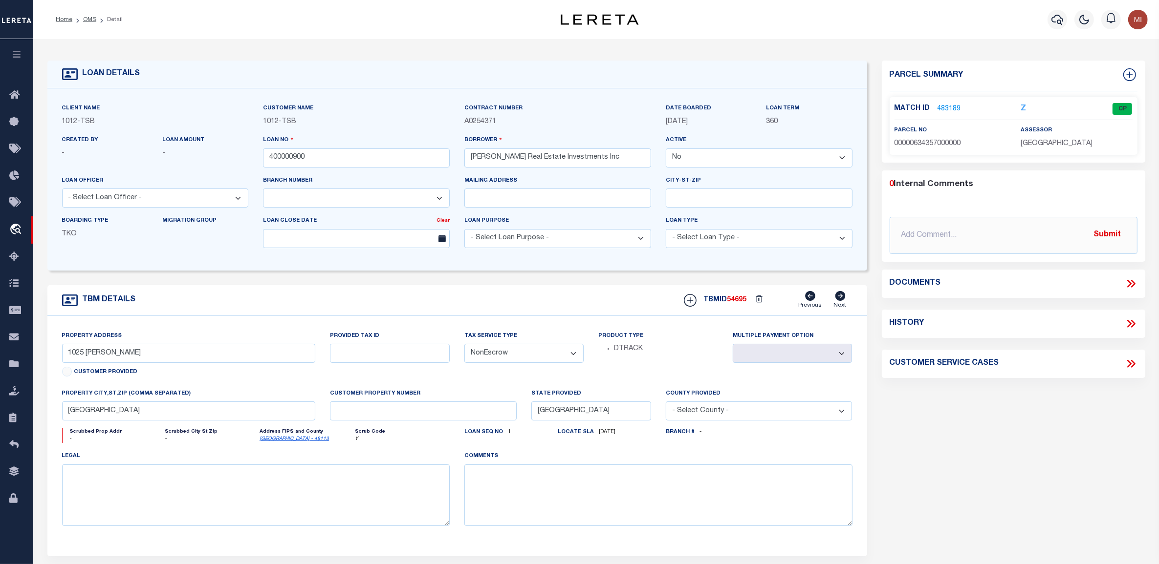
click at [947, 109] on link "483189" at bounding box center [948, 109] width 23 height 10
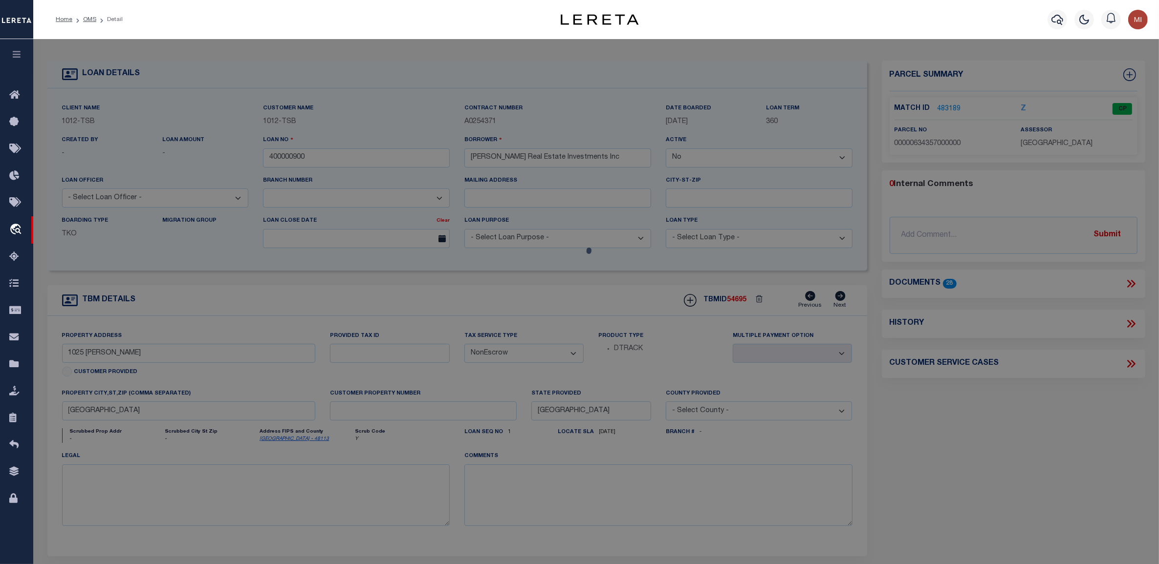
checkbox input "false"
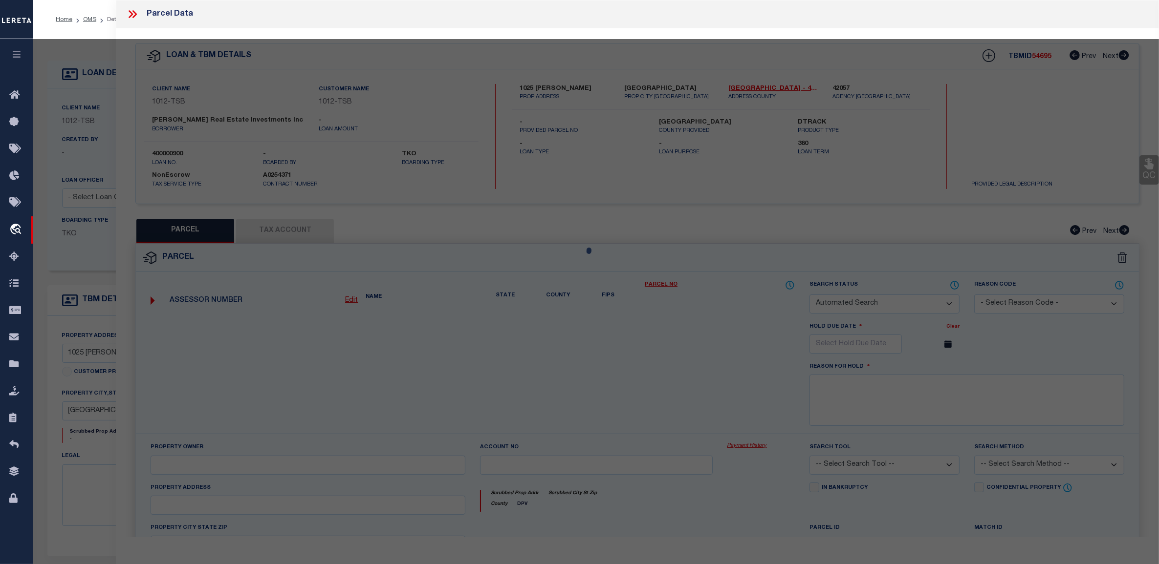
select select "CP"
type input "SCRANTON HOLDINGS CORP"
type input "00000634357000000"
type input "1025 [PERSON_NAME]"
type input "DALLAS [GEOGRAPHIC_DATA]"
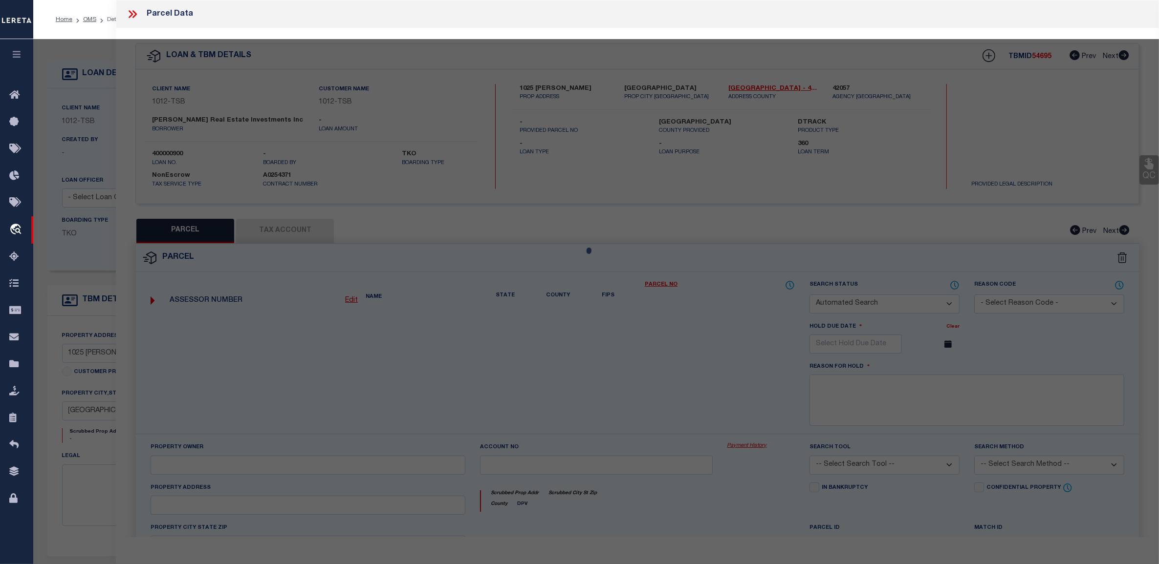
type textarea "[GEOGRAPHIC_DATA] 5 BLK 14/6844 PT LT 23 ;45X200 45FR LOT 22 INT201400200849 DD…"
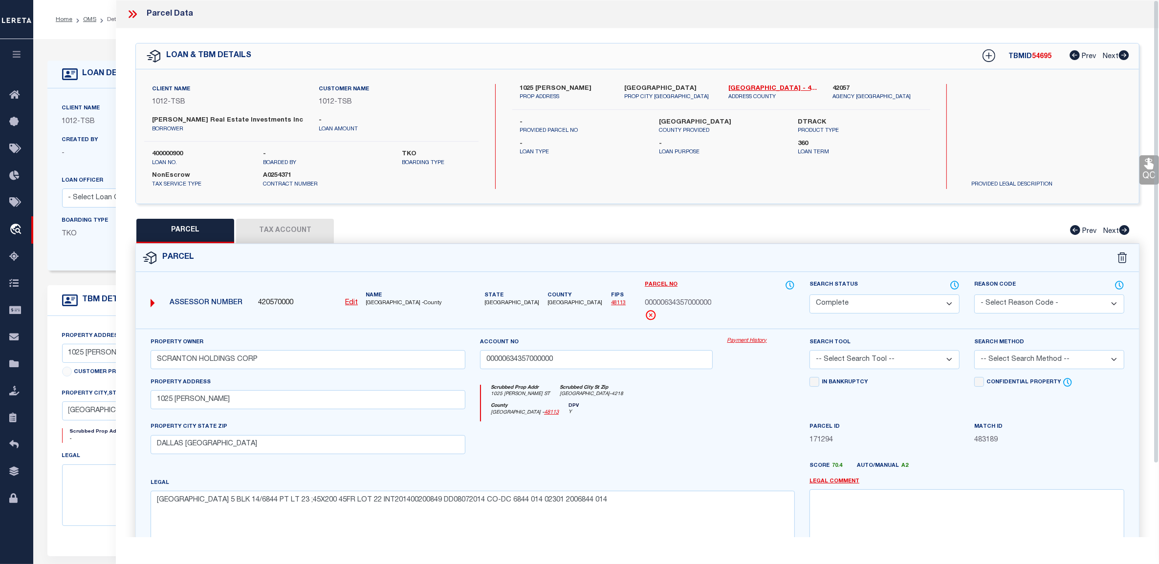
click at [747, 341] on link "Payment History" at bounding box center [760, 341] width 67 height 8
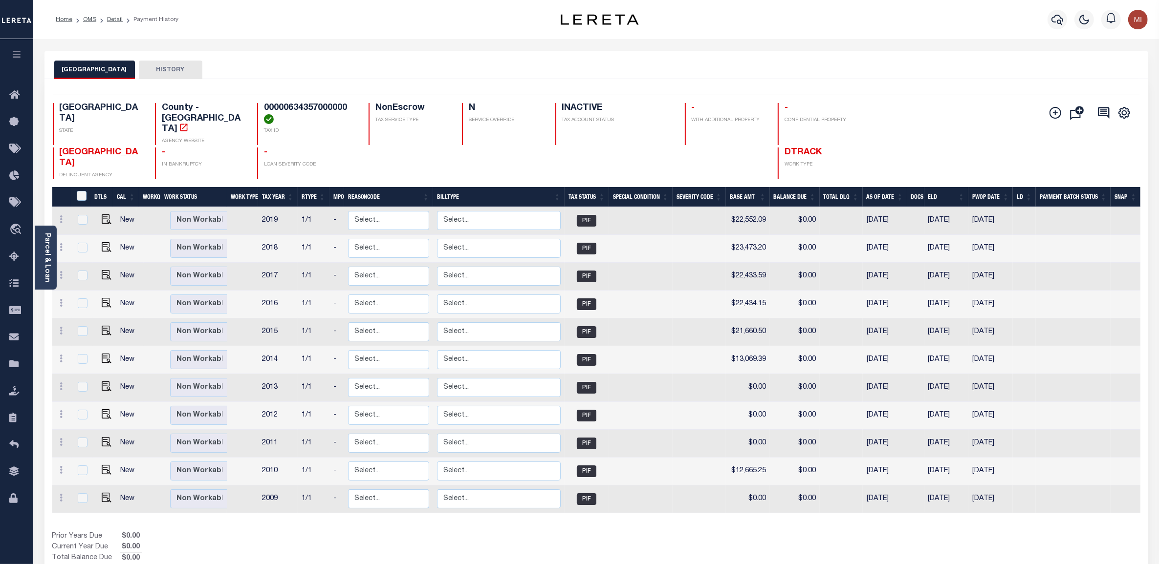
click at [115, 11] on ol "Home OMS Detail Payment History" at bounding box center [117, 19] width 138 height 21
click at [116, 18] on link "Detail" at bounding box center [115, 20] width 16 height 6
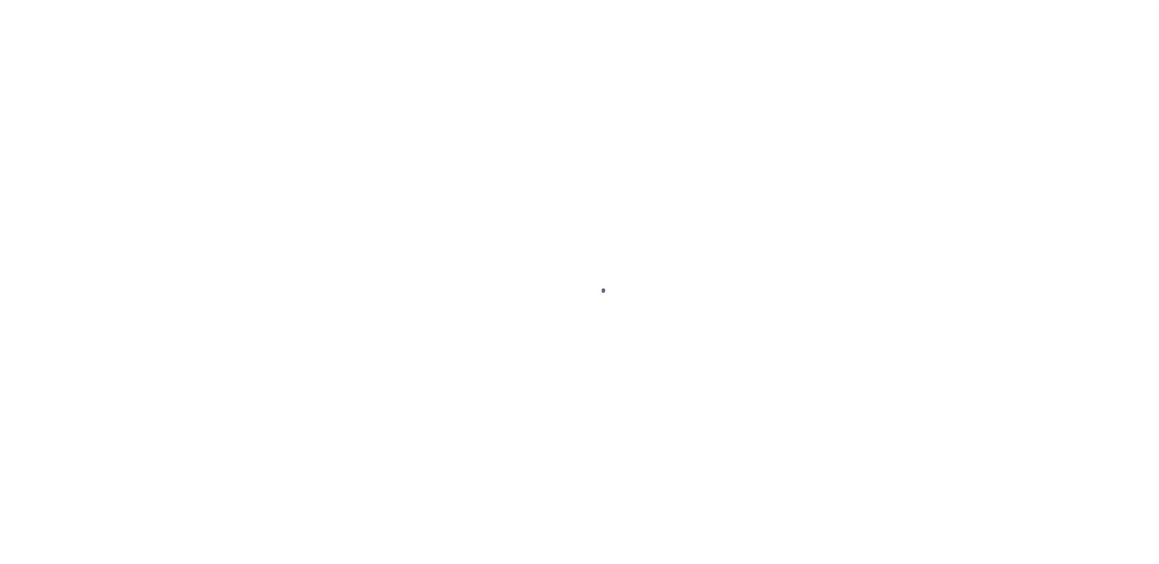
select select "False"
select select "NonEscrow"
type input "1025 [PERSON_NAME]"
select select
type input "[GEOGRAPHIC_DATA]"
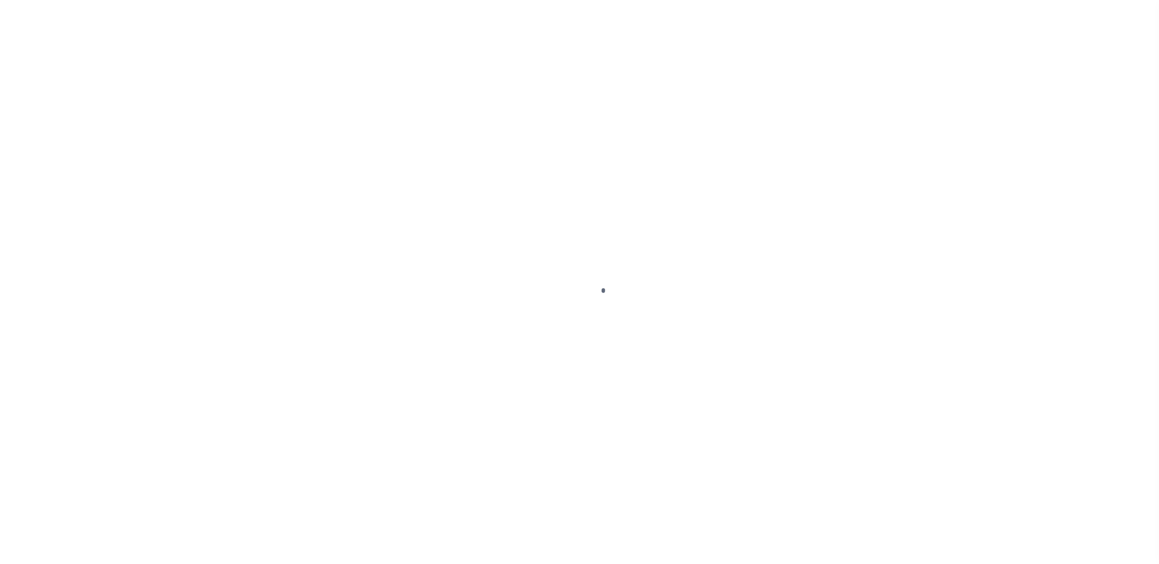
type input "[GEOGRAPHIC_DATA]"
select select "[GEOGRAPHIC_DATA]"
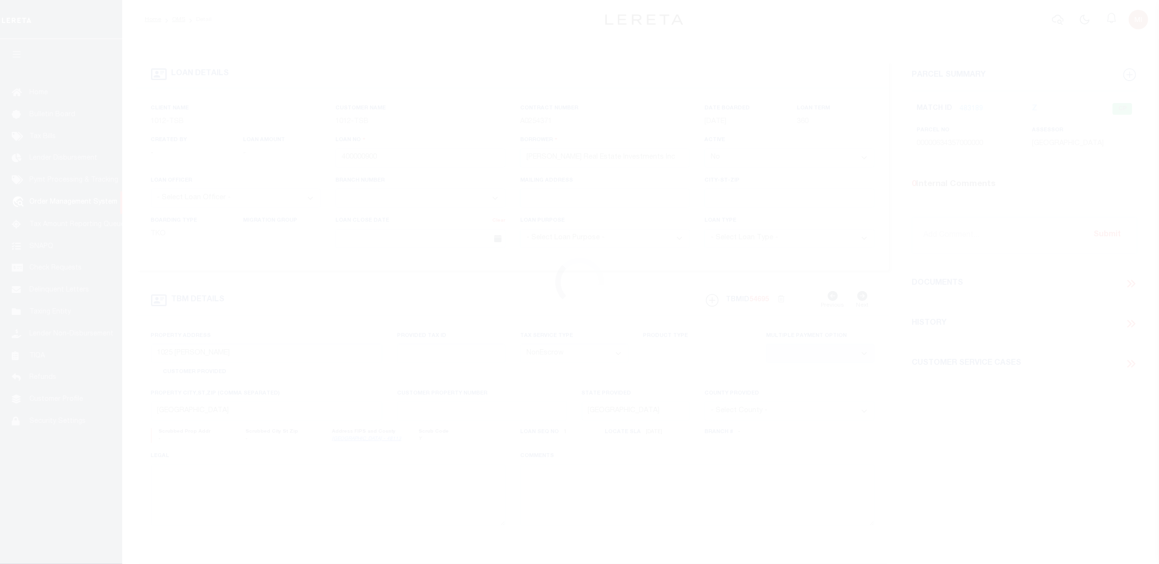
select select "4117"
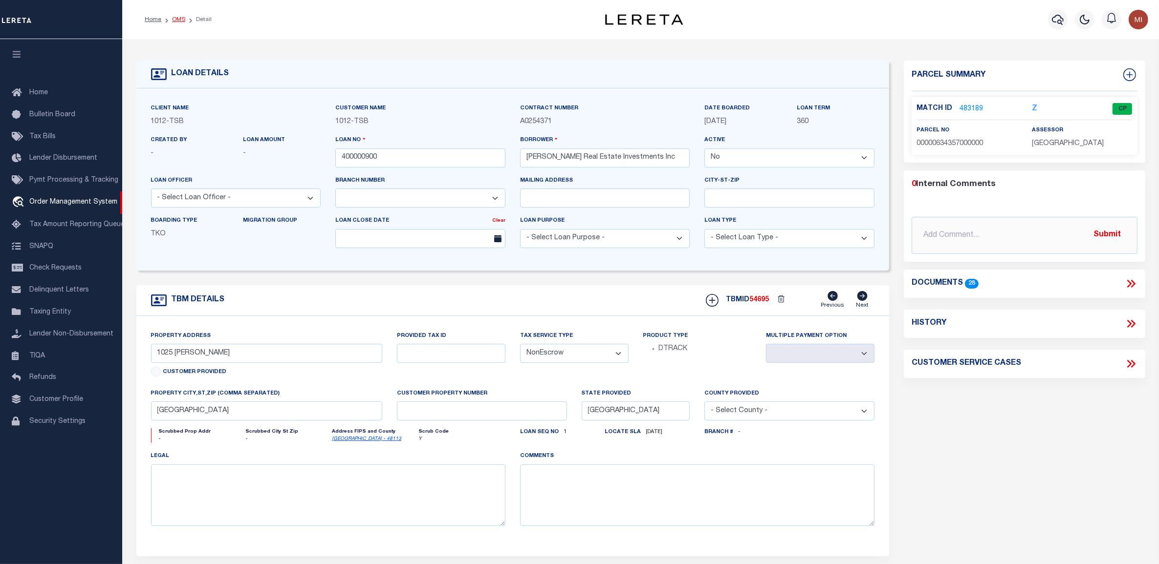
click at [181, 18] on link "OMS" at bounding box center [178, 20] width 13 height 6
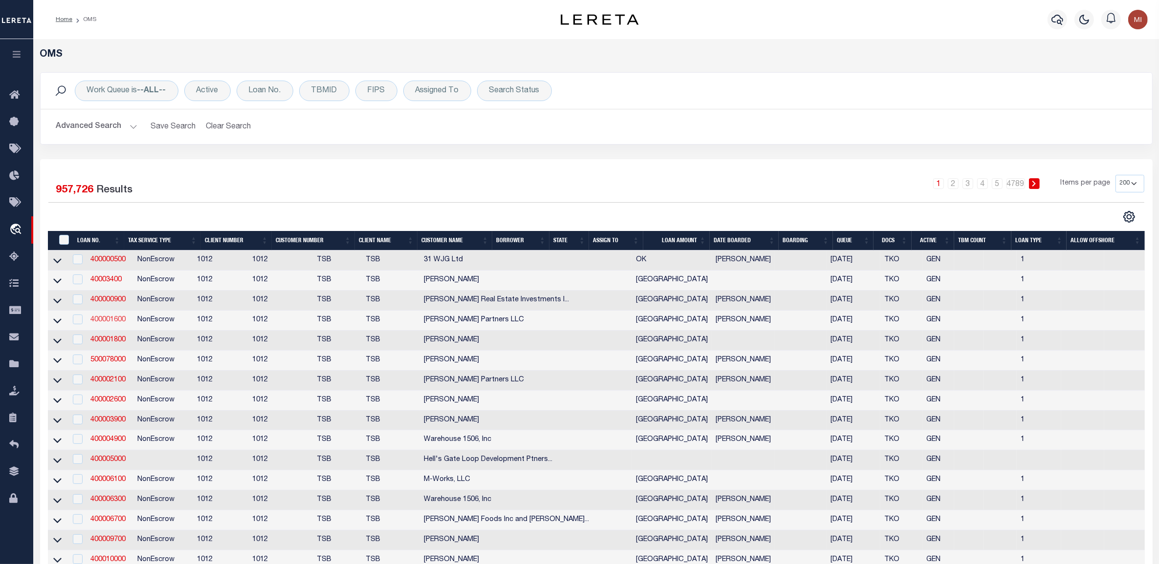
click at [113, 324] on link "400001600" at bounding box center [107, 320] width 35 height 7
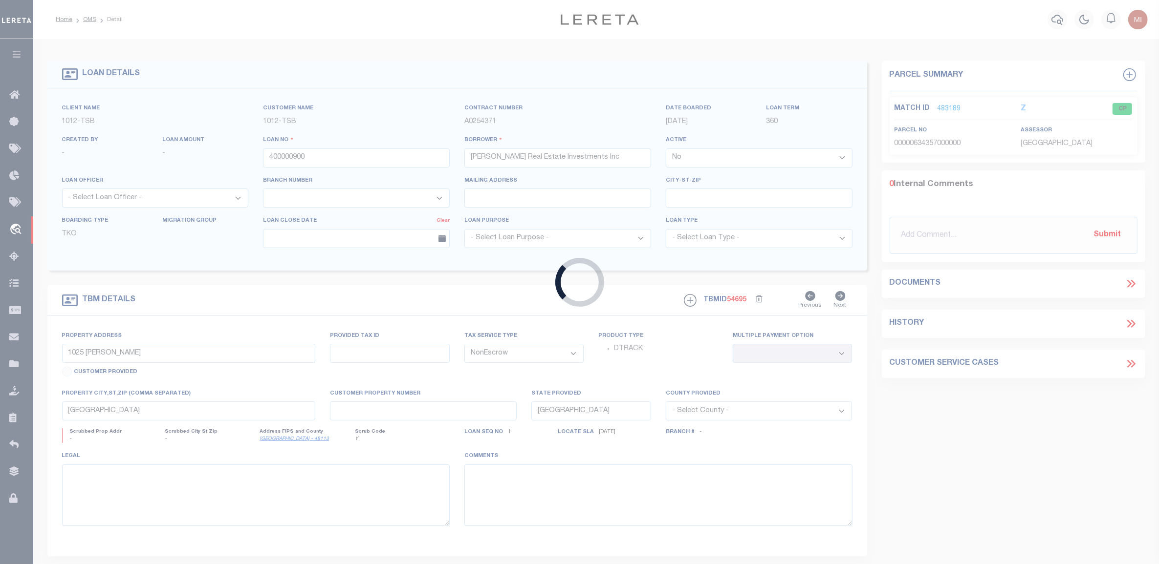
type input "400001600"
type input "[PERSON_NAME] Partners LLC"
type input "[STREET_ADDRESS][PERSON_NAME]"
select select
type input "[GEOGRAPHIC_DATA]"
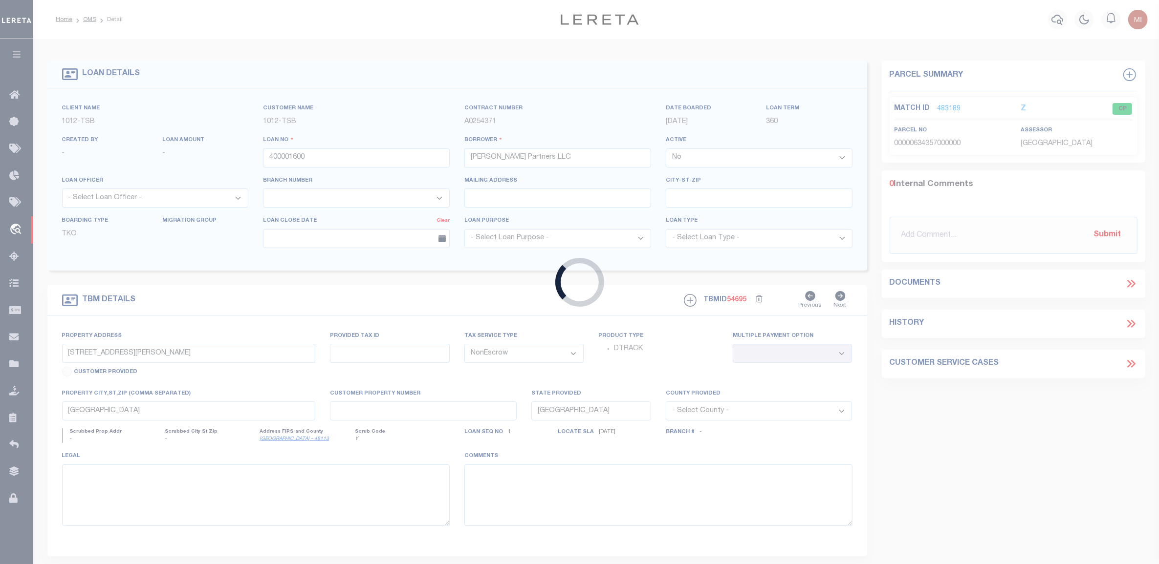
select select "4117"
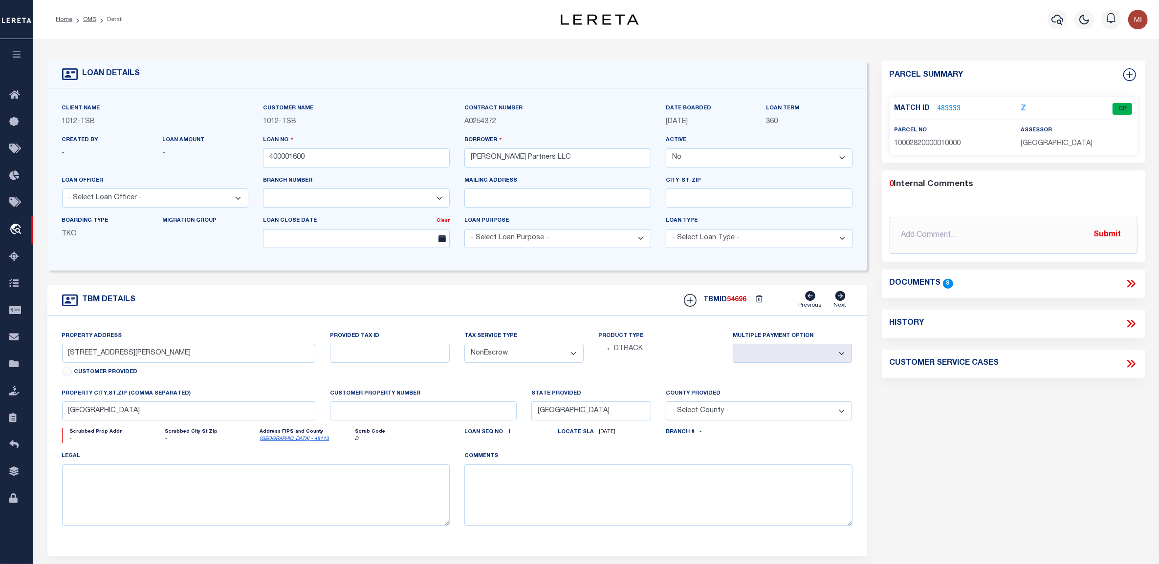
click at [950, 106] on link "483333" at bounding box center [948, 109] width 23 height 10
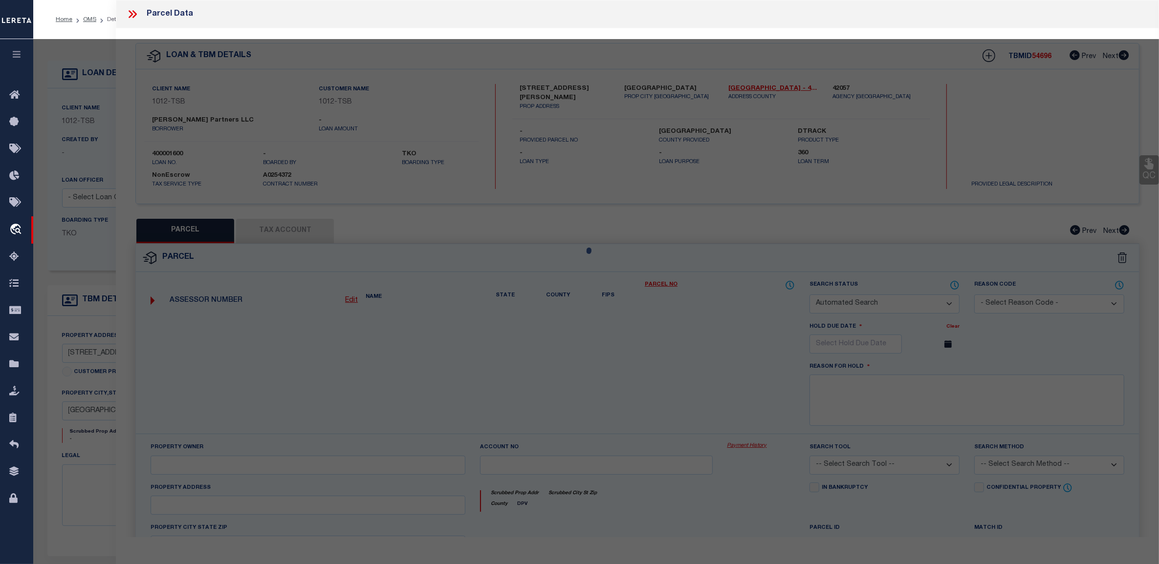
checkbox input "false"
select select "CP"
type input "[PERSON_NAME] PARTNERS LLC"
type input "10002820000010000"
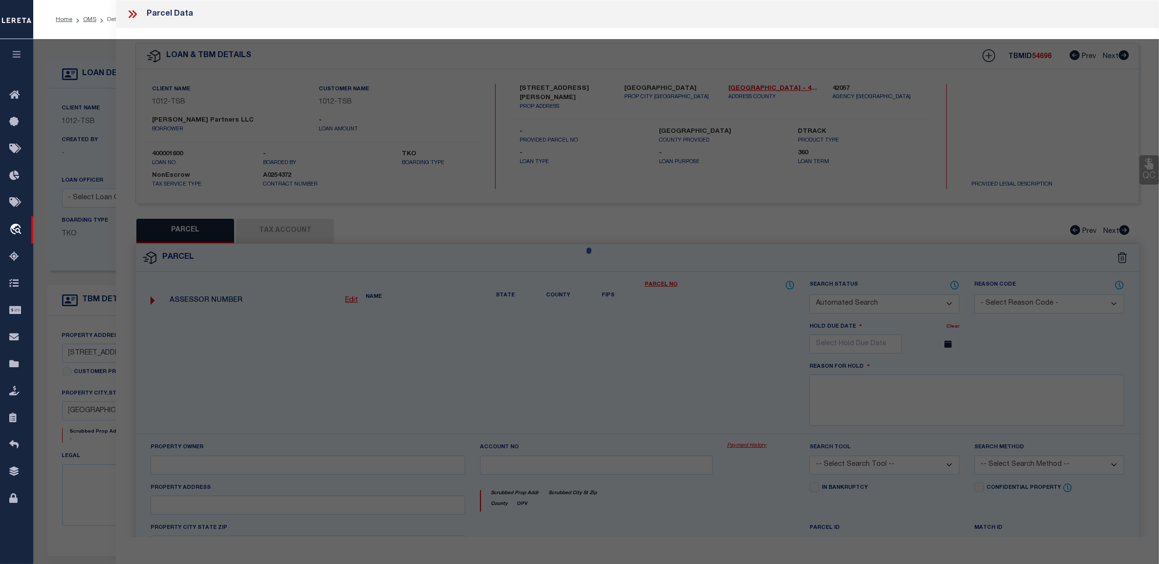
type input "[STREET_ADDRESS][PERSON_NAME]"
type textarea "BELTWAY SERVICE CENTER TR 1 ACS 1.1372 VOL2005148/06204 DD07272005 CO-DC 002820…"
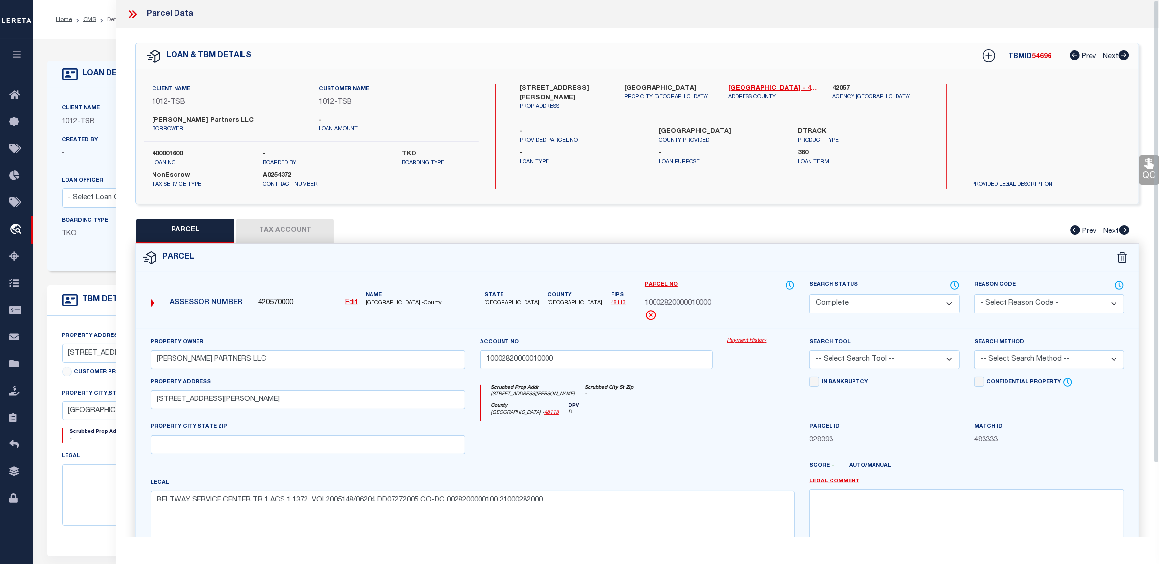
click at [741, 342] on link "Payment History" at bounding box center [760, 341] width 67 height 8
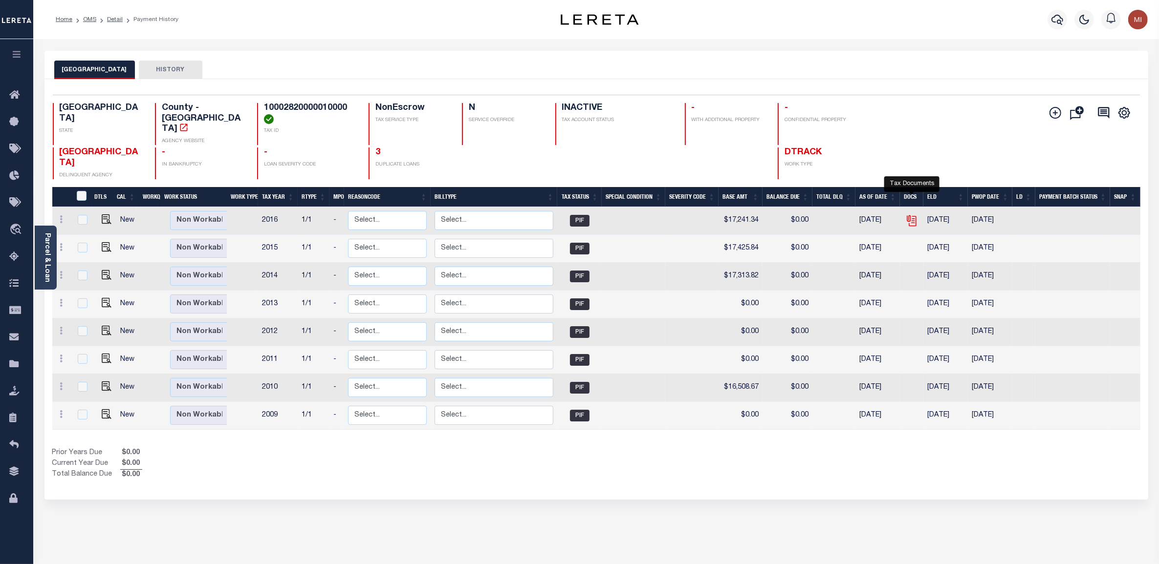
click at [909, 215] on icon "" at bounding box center [911, 221] width 13 height 13
